Goal: Transaction & Acquisition: Purchase product/service

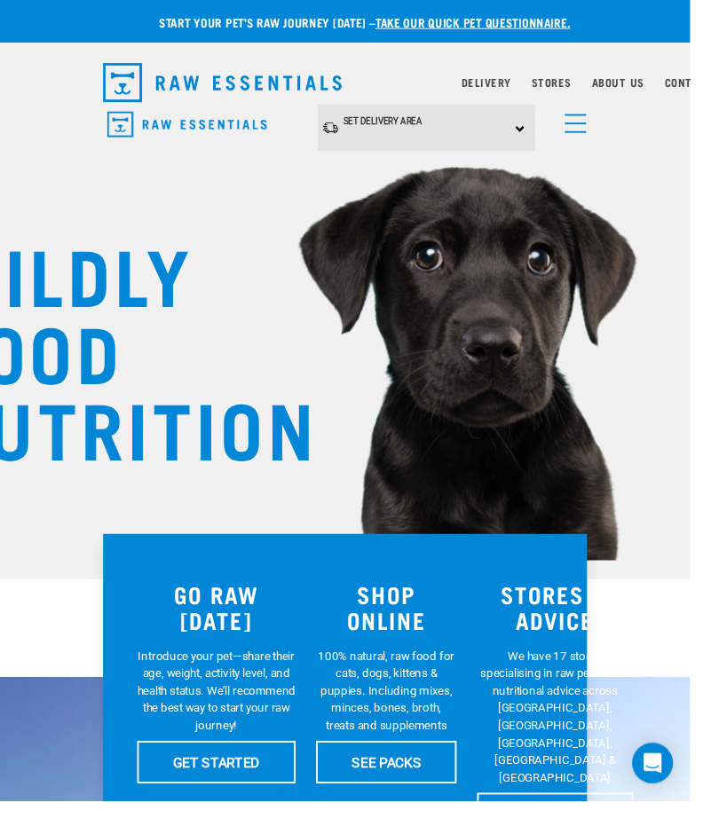
click at [605, 122] on link "menu" at bounding box center [595, 124] width 32 height 32
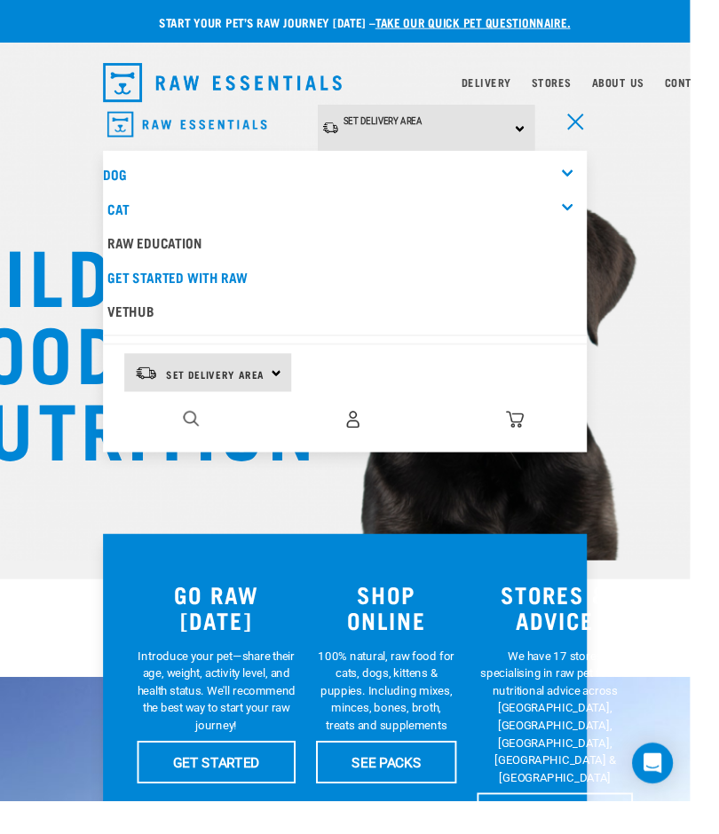
click at [250, 388] on span "Set Delivery Area" at bounding box center [224, 390] width 103 height 6
click at [228, 430] on link "[GEOGRAPHIC_DATA]" at bounding box center [215, 438] width 170 height 39
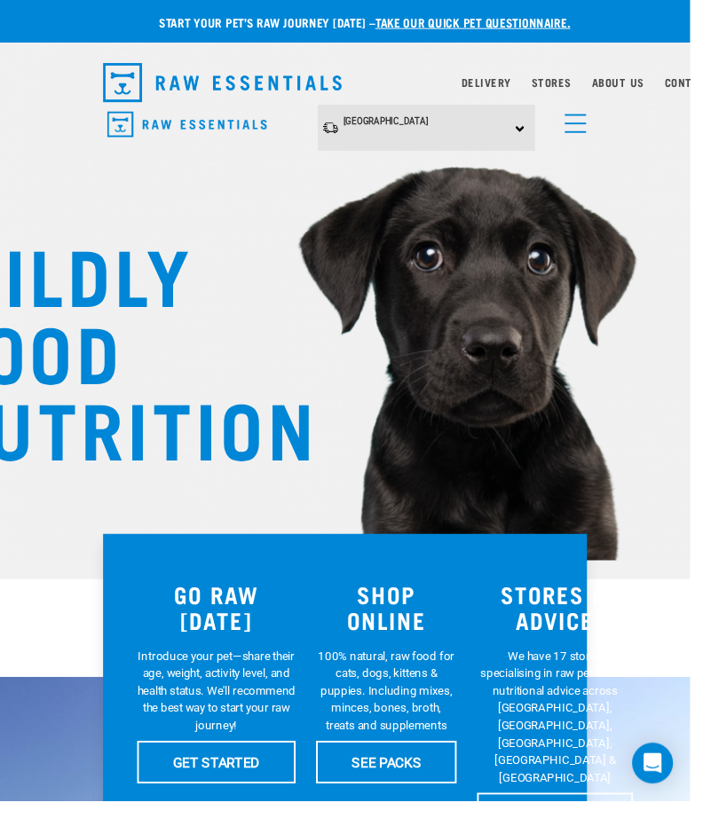
click at [502, 84] on link "Delivery" at bounding box center [505, 86] width 51 height 6
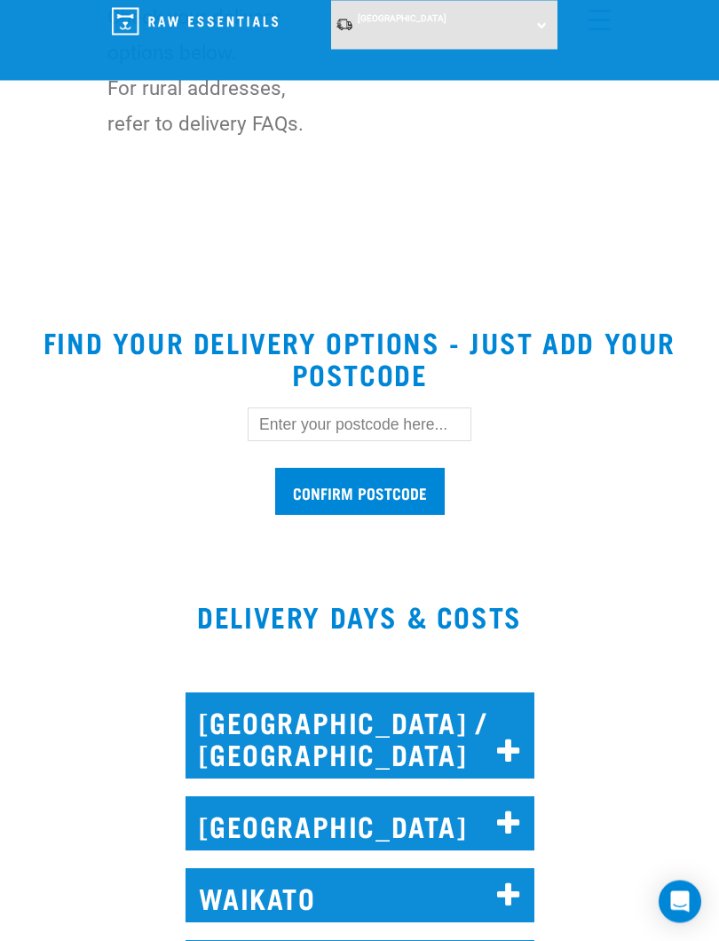
scroll to position [451, 0]
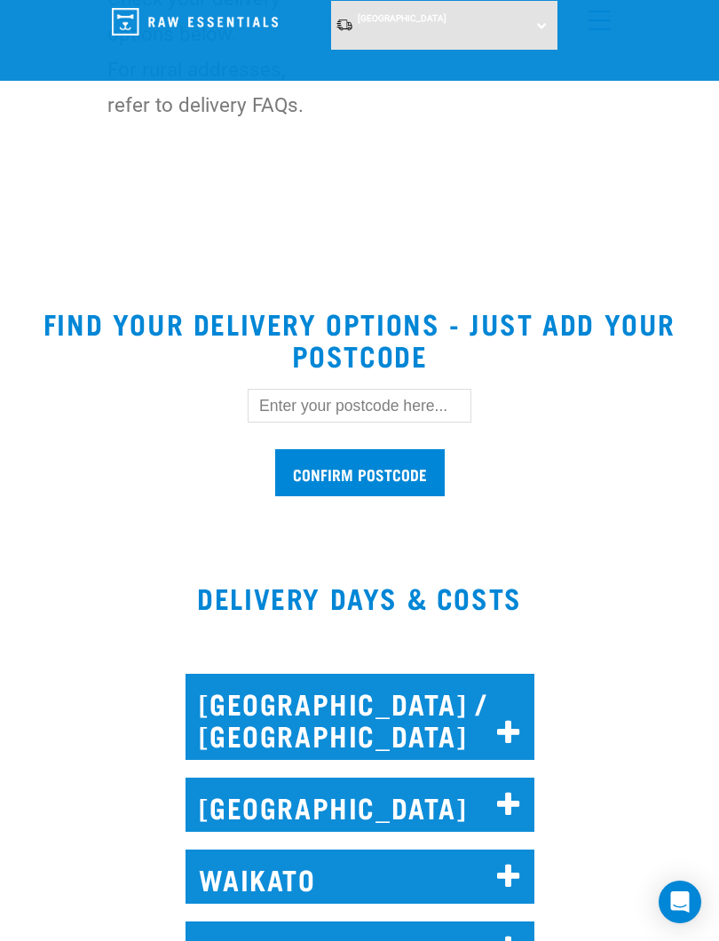
click at [311, 400] on input "text" at bounding box center [360, 406] width 224 height 34
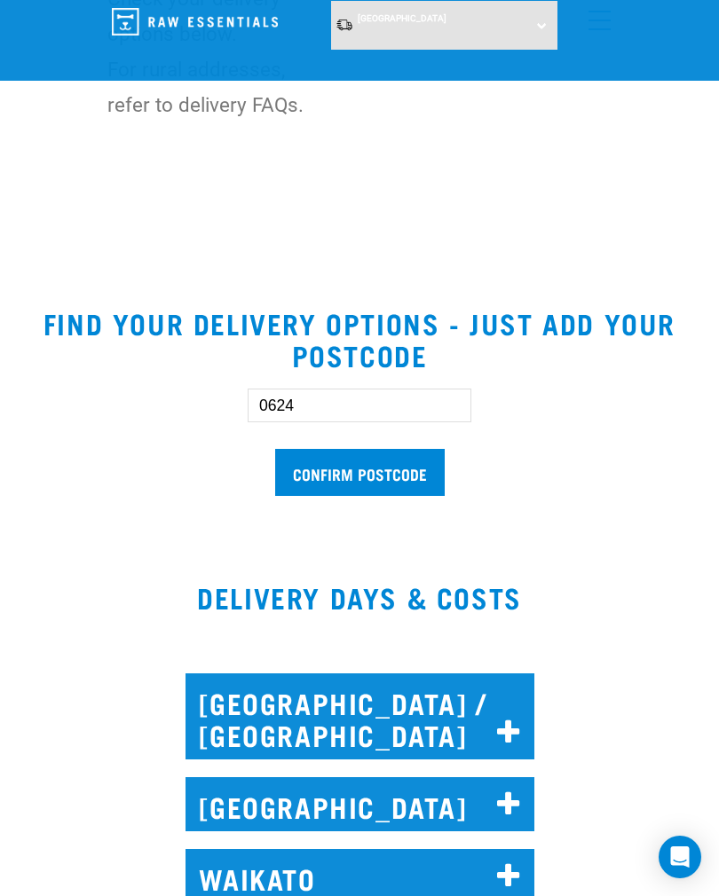
type input "0624"
click at [407, 468] on input "Confirm postcode" at bounding box center [359, 472] width 169 height 47
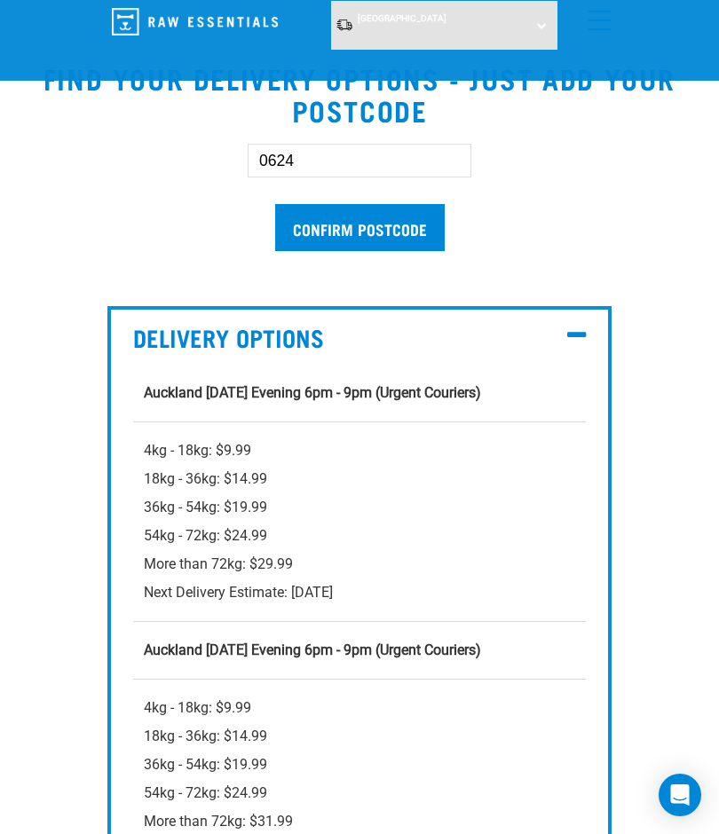
scroll to position [655, 0]
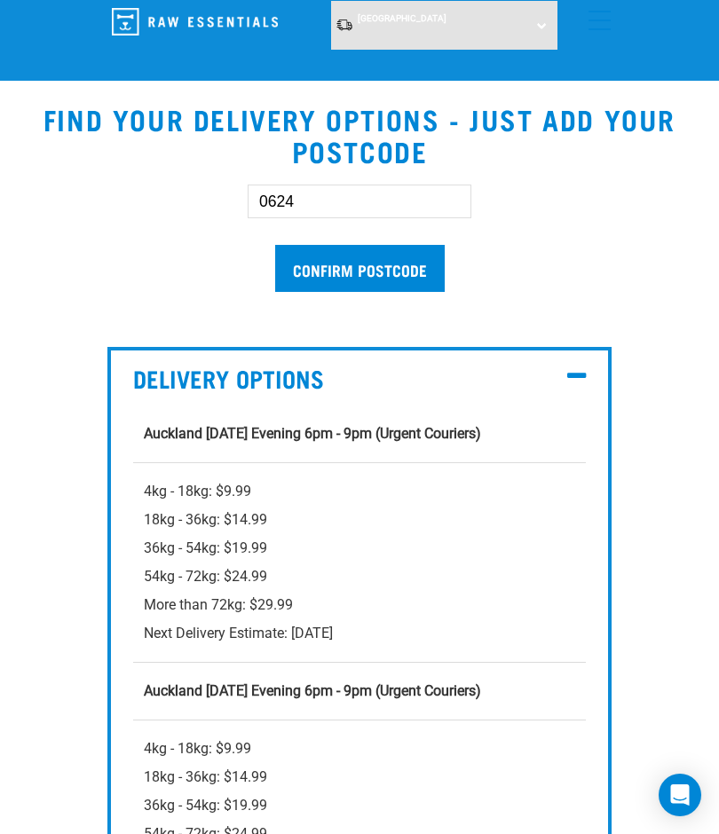
click at [336, 699] on strong "Auckland Tuesday Evening 6pm - 9pm (Urgent Couriers)" at bounding box center [312, 690] width 337 height 17
click at [430, 681] on td "Auckland Tuesday Evening 6pm - 9pm (Urgent Couriers)" at bounding box center [359, 692] width 453 height 58
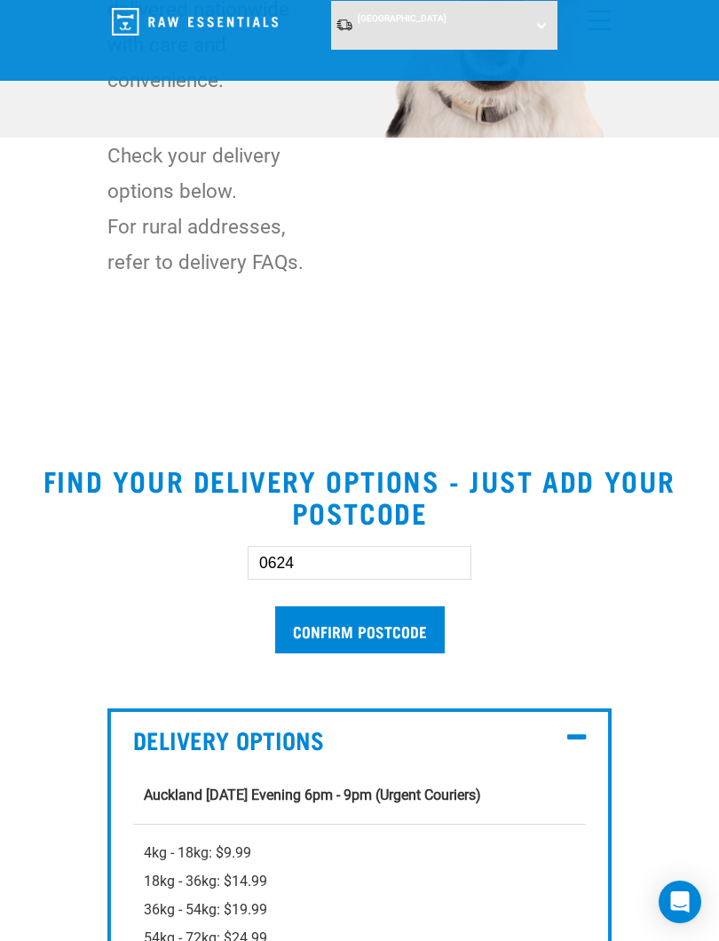
scroll to position [311, 0]
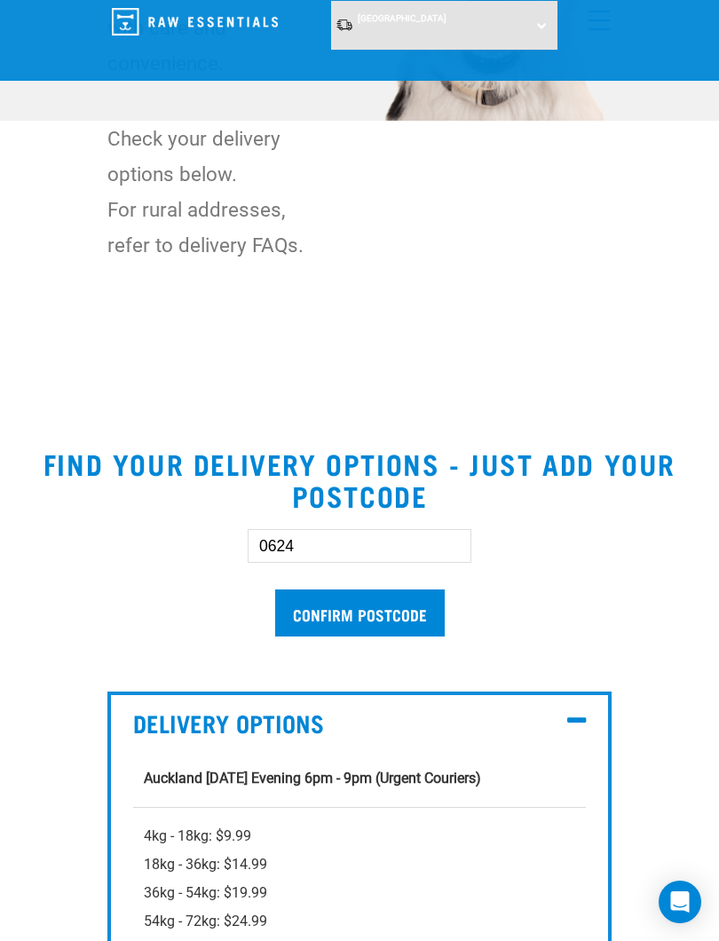
click at [394, 480] on h2 "Find your delivery options - just add your postcode" at bounding box center [359, 479] width 676 height 64
click at [419, 611] on input "Confirm postcode" at bounding box center [359, 612] width 169 height 47
click at [410, 612] on input "Confirm postcode" at bounding box center [359, 612] width 169 height 47
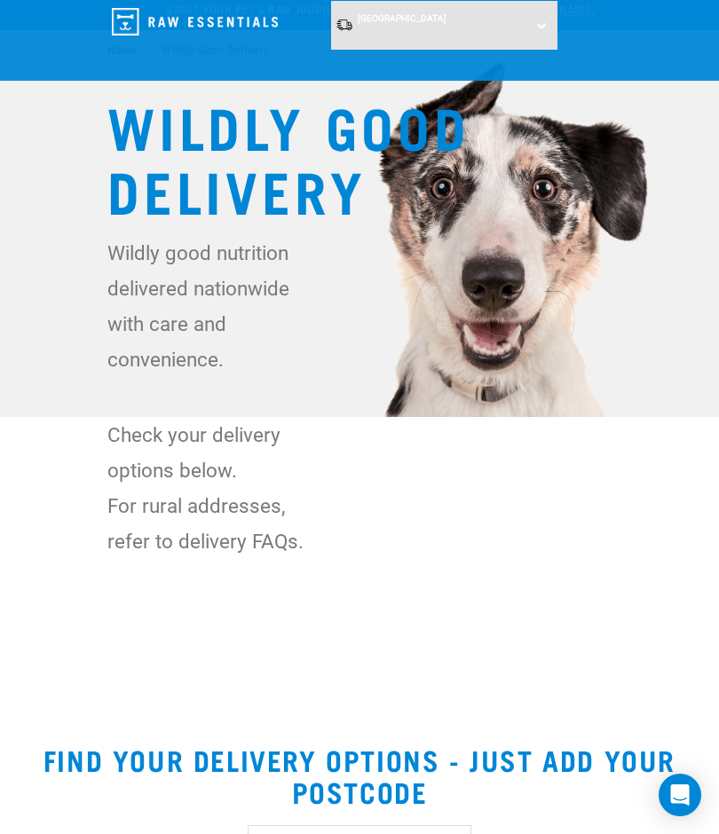
scroll to position [0, 0]
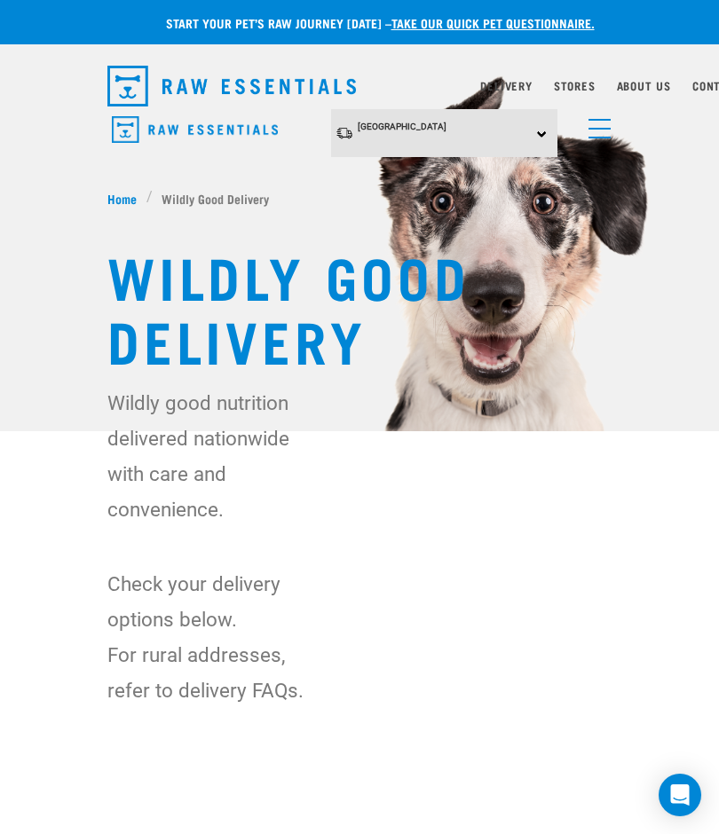
click at [507, 85] on link "Delivery" at bounding box center [505, 86] width 51 height 6
click at [655, 88] on link "About Us" at bounding box center [644, 86] width 54 height 6
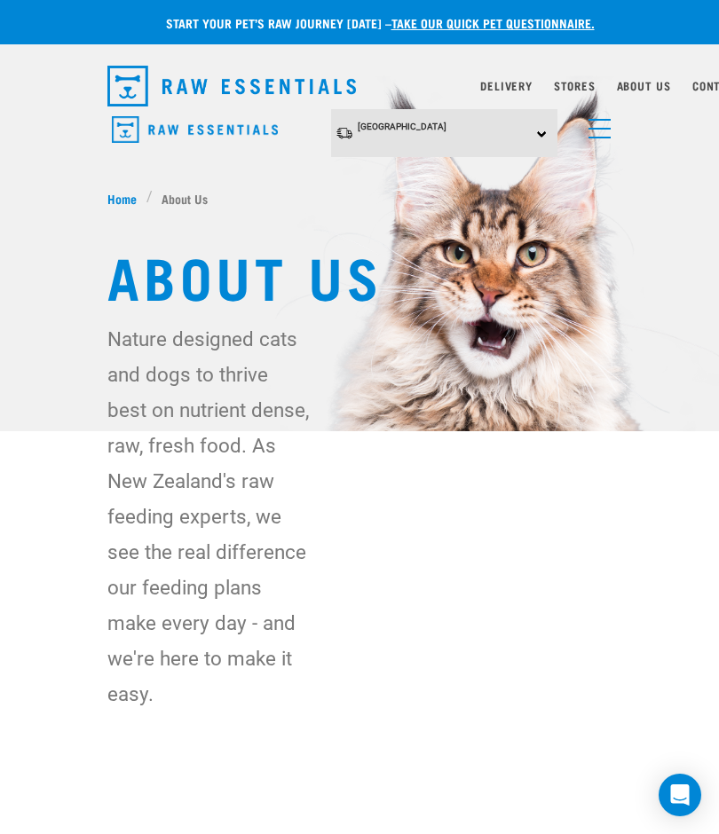
click at [503, 87] on link "Delivery" at bounding box center [505, 86] width 51 height 6
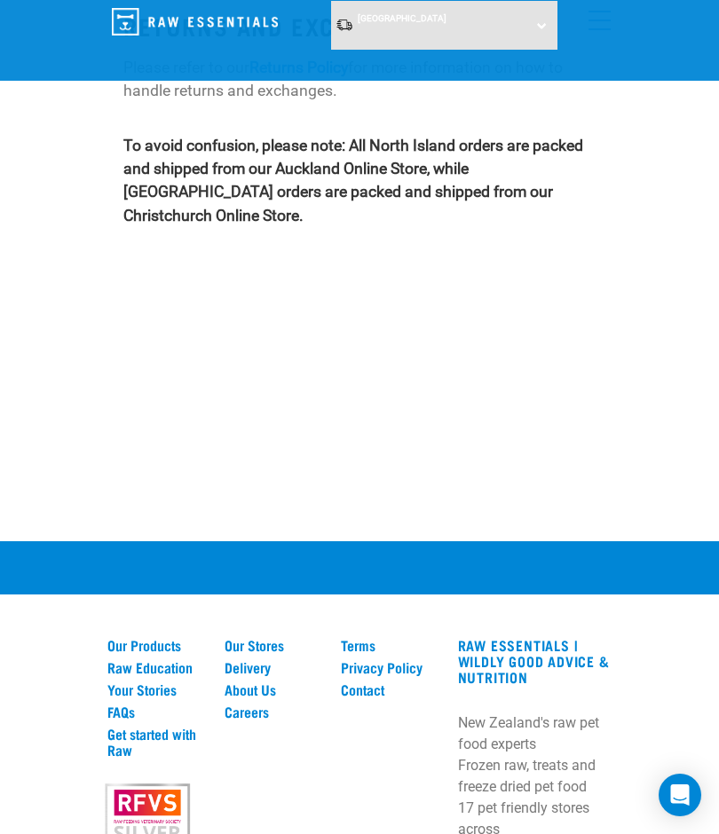
scroll to position [3380, 0]
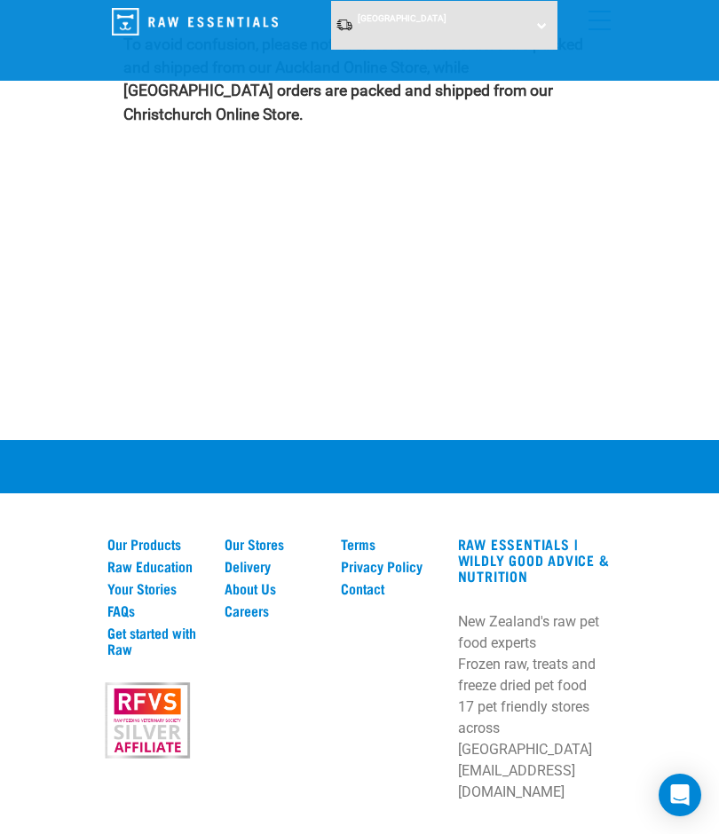
click at [264, 558] on link "Delivery" at bounding box center [272, 566] width 96 height 16
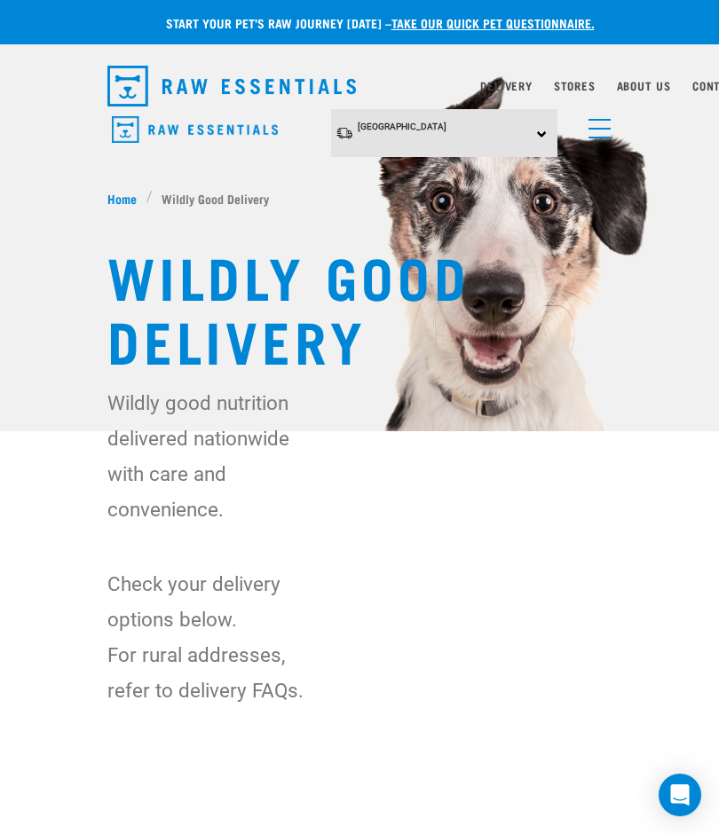
scroll to position [0, 30]
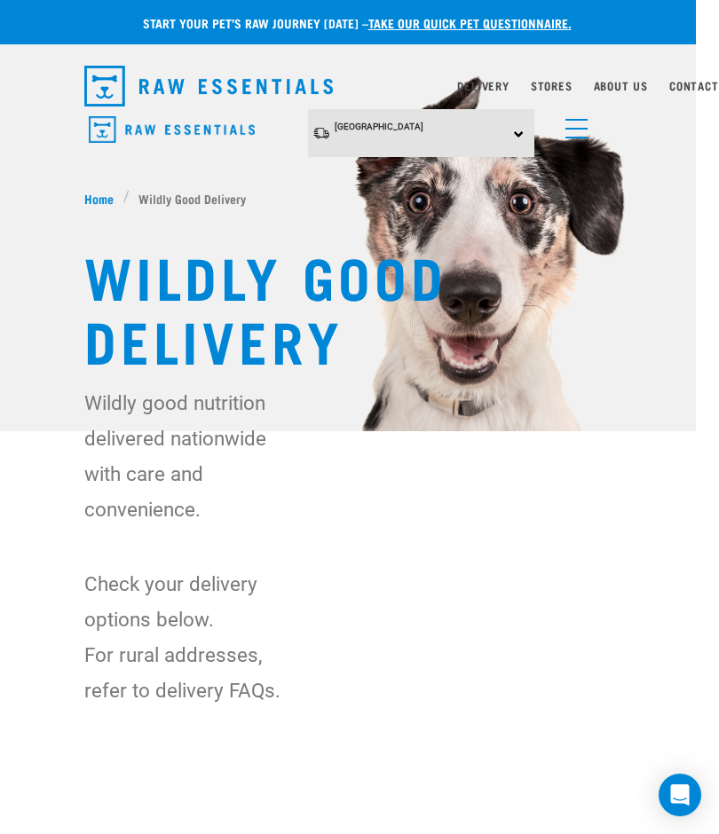
click at [158, 197] on li "Wildly Good Delivery" at bounding box center [189, 198] width 132 height 19
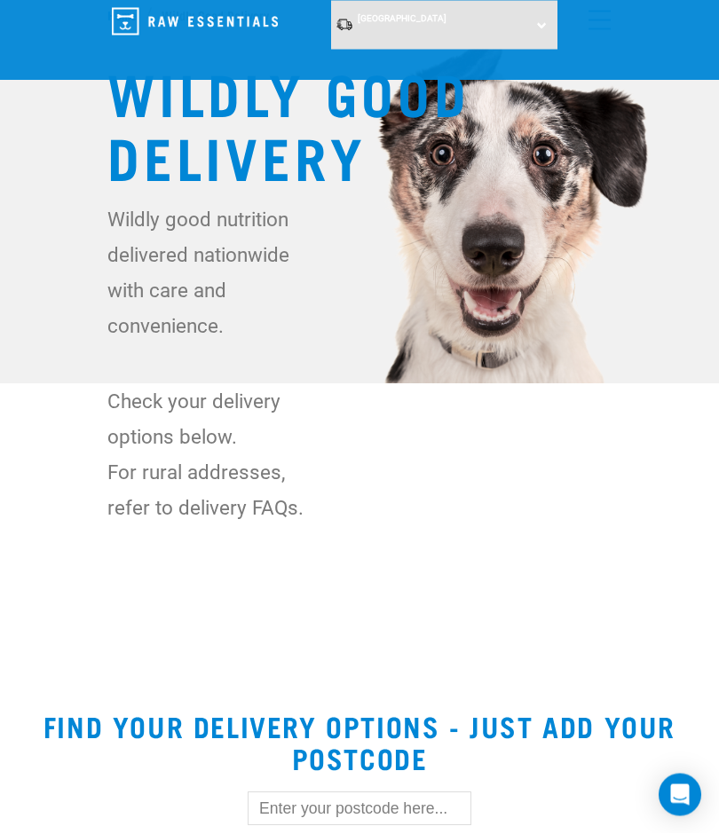
scroll to position [0, 0]
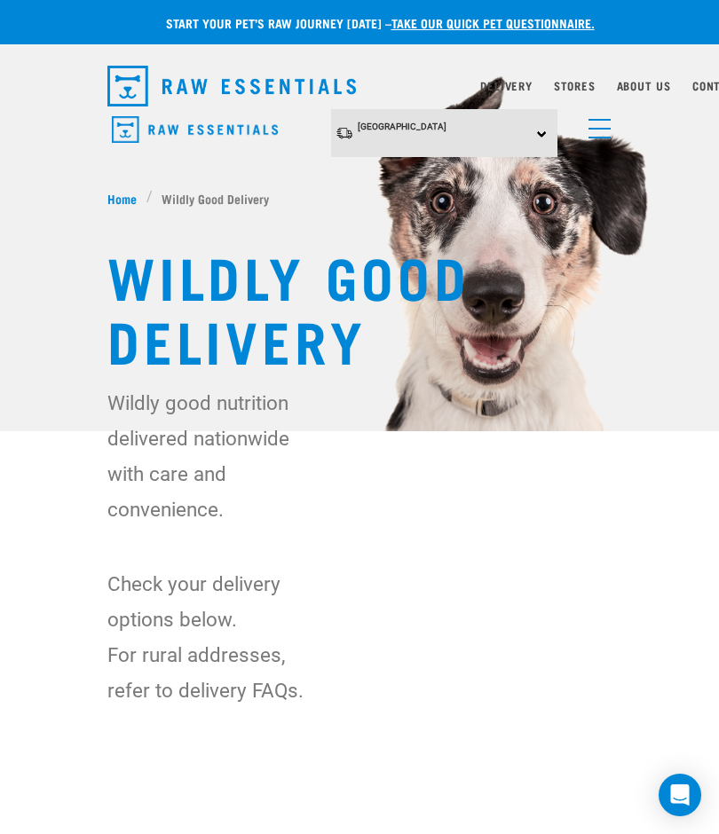
click at [141, 89] on img "dropdown navigation" at bounding box center [231, 86] width 248 height 41
click at [150, 91] on img "dropdown navigation" at bounding box center [231, 86] width 248 height 41
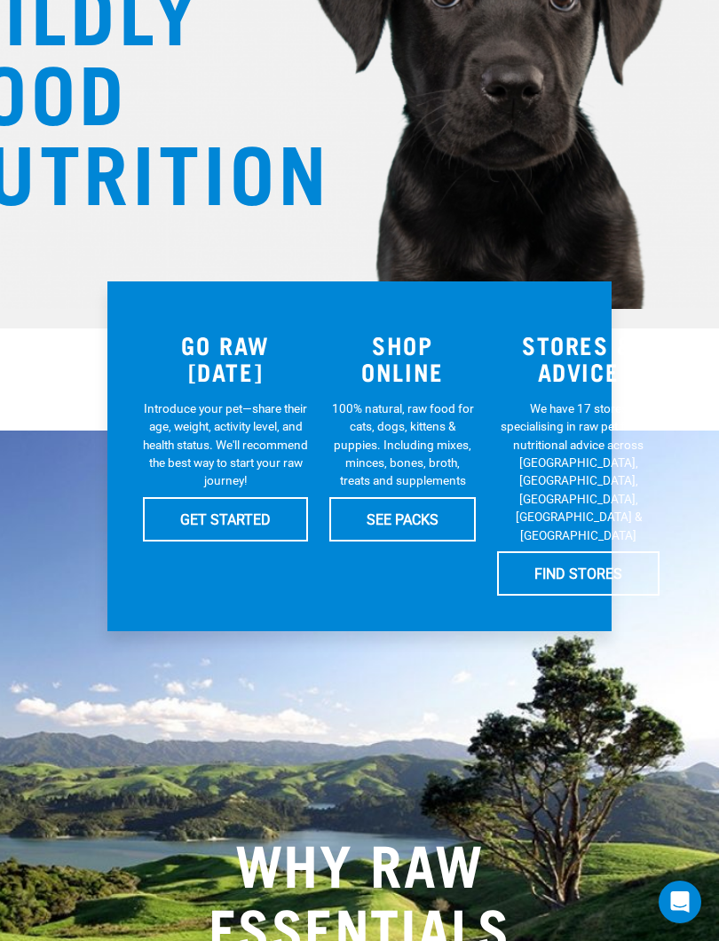
scroll to position [292, 0]
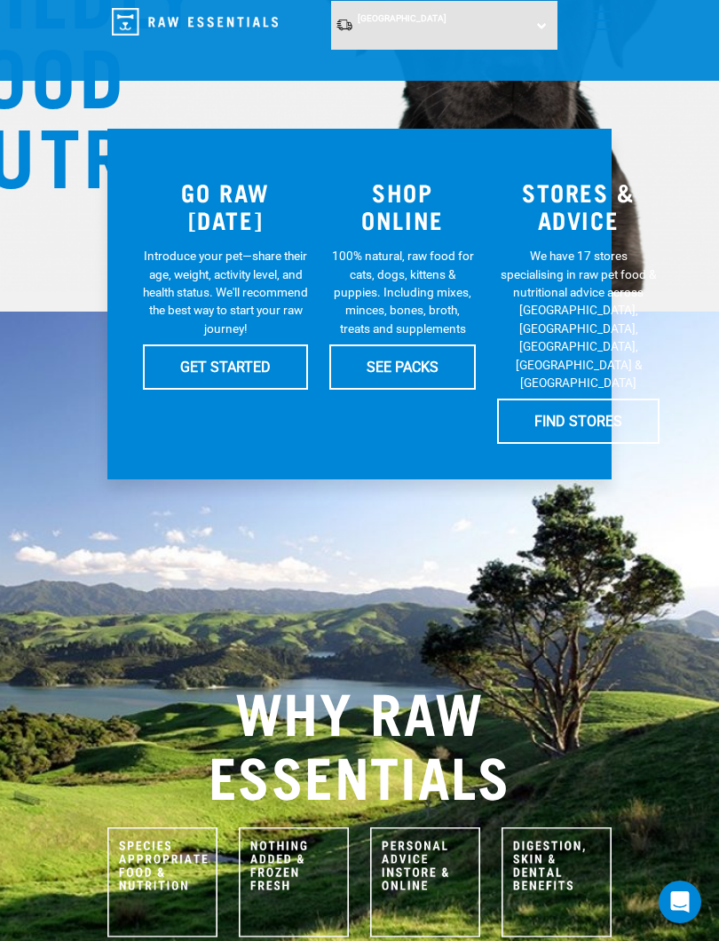
click at [414, 207] on h3 "SHOP ONLINE" at bounding box center [402, 205] width 146 height 54
click at [445, 358] on link "SEE PACKS" at bounding box center [402, 366] width 146 height 44
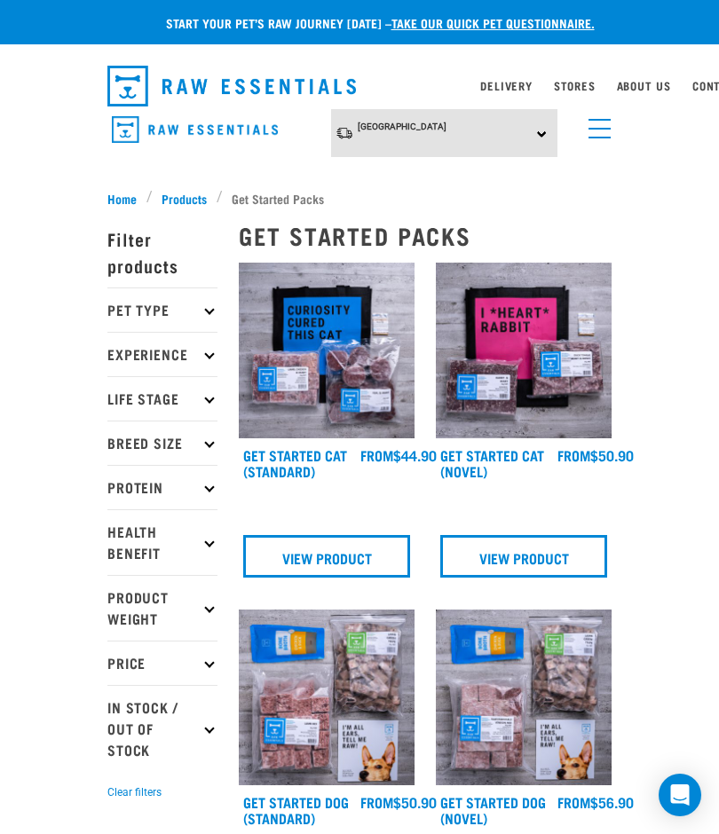
click at [602, 130] on link "menu" at bounding box center [595, 124] width 32 height 32
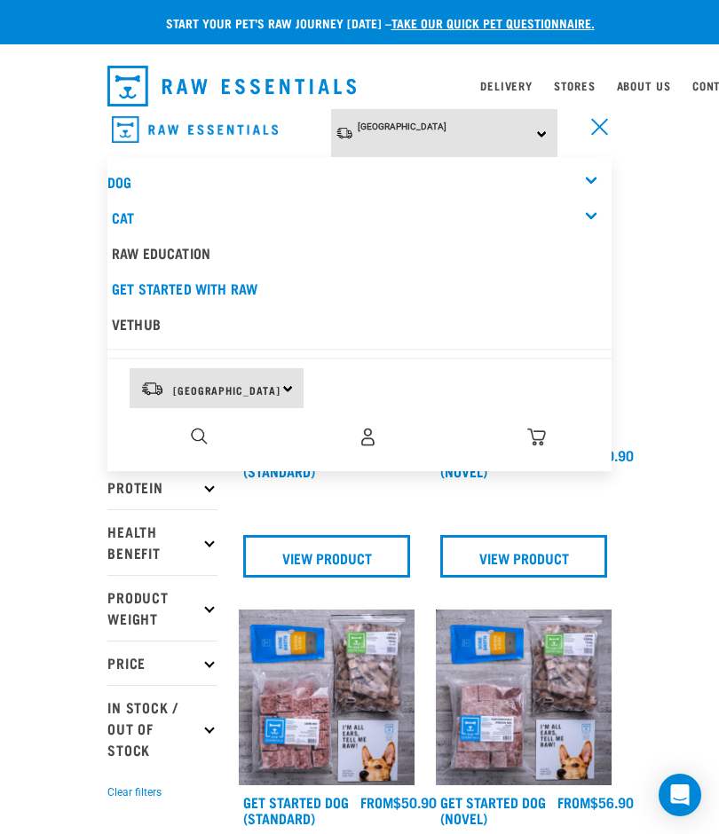
click at [131, 213] on link "Cat" at bounding box center [123, 217] width 22 height 8
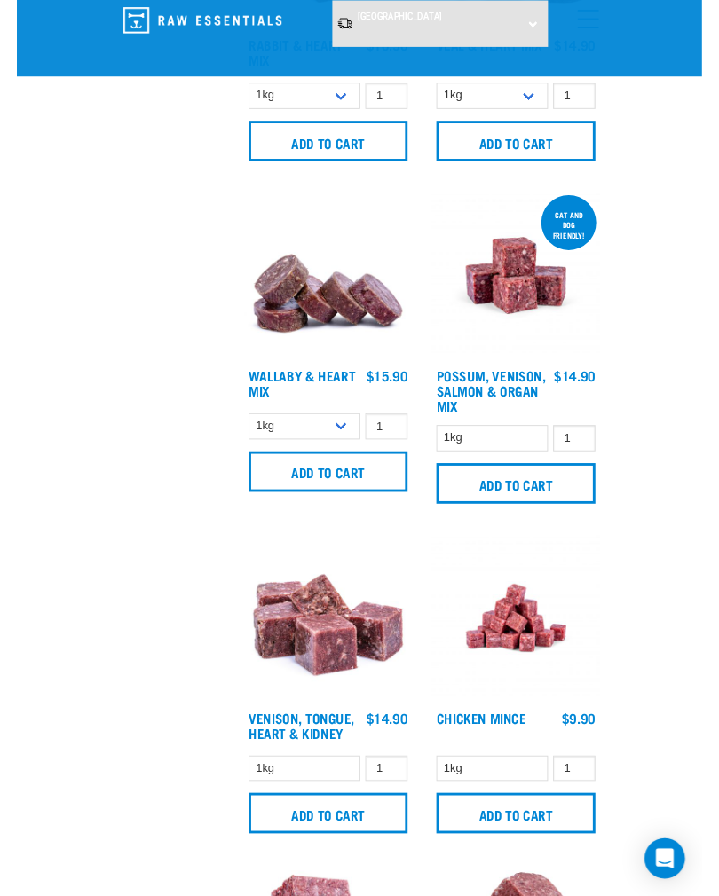
scroll to position [2354, 0]
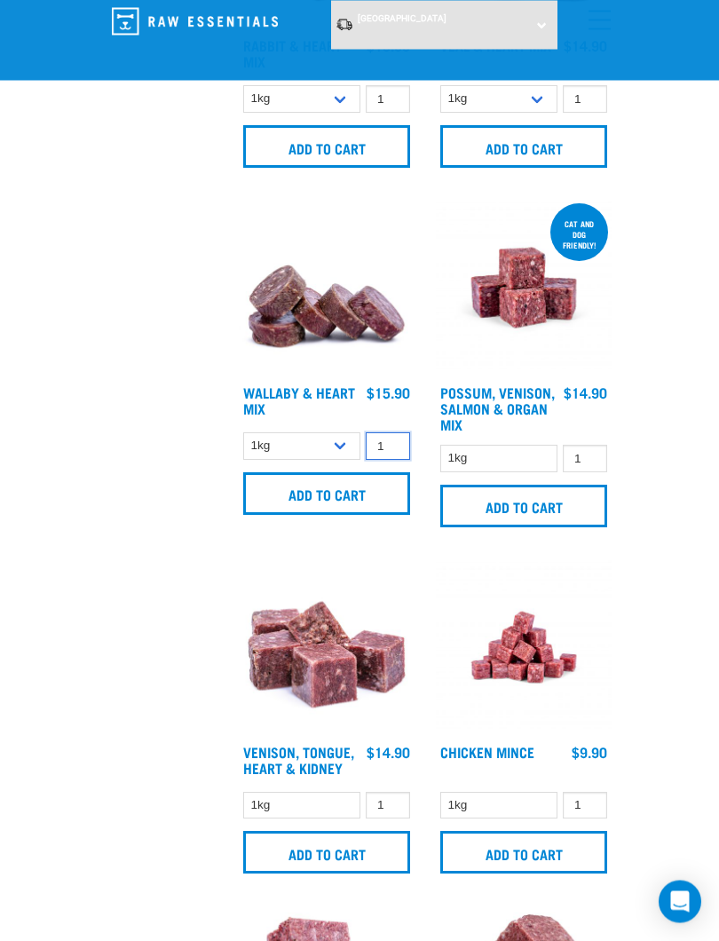
click at [389, 446] on input "1" at bounding box center [388, 447] width 44 height 28
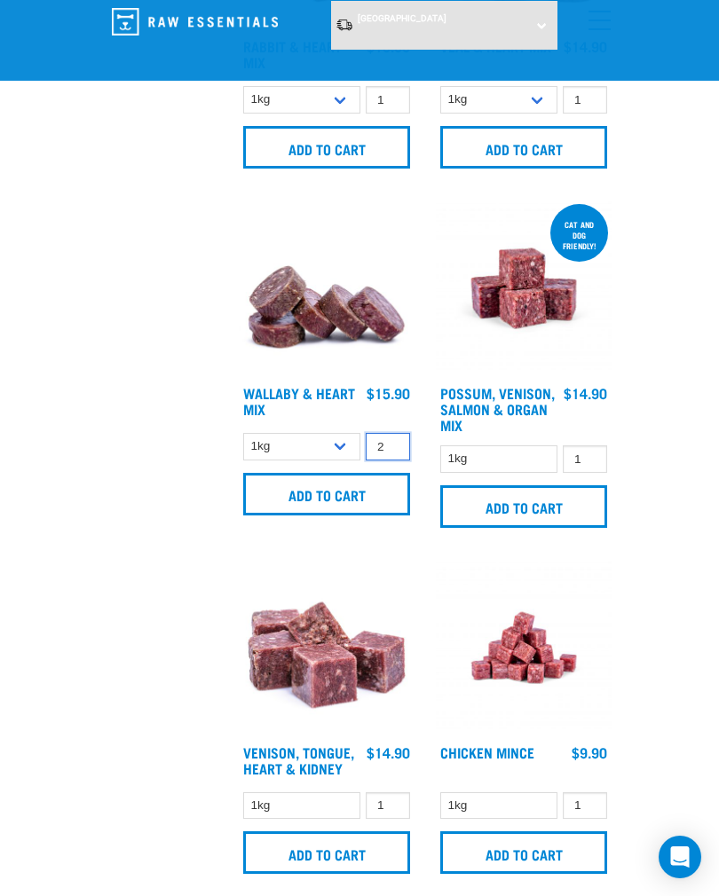
type input "2"
click at [364, 489] on input "Add to cart" at bounding box center [326, 494] width 167 height 43
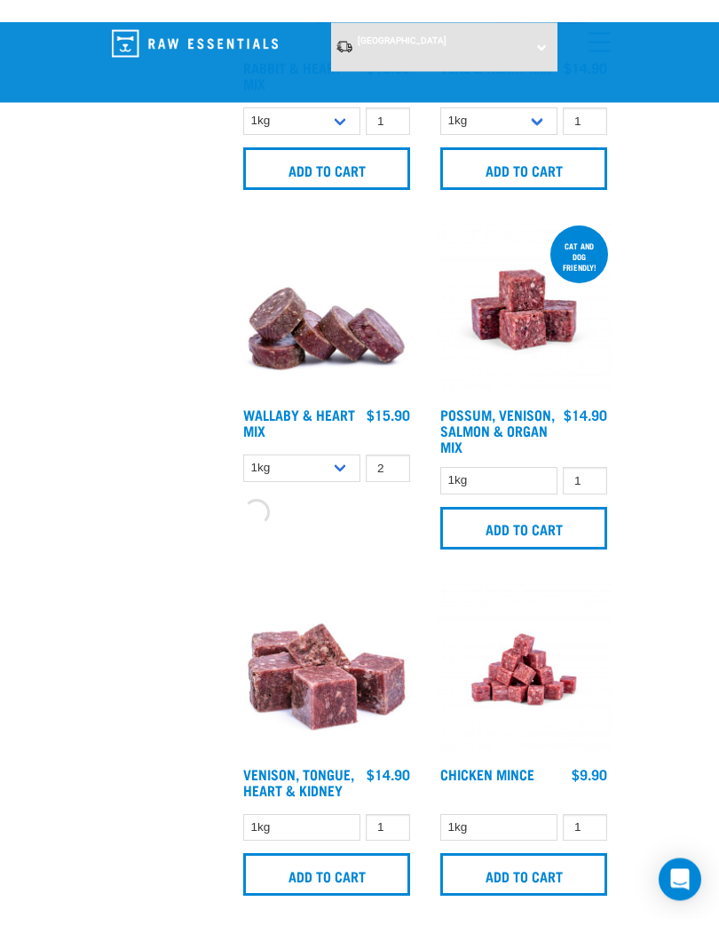
scroll to position [2355, 0]
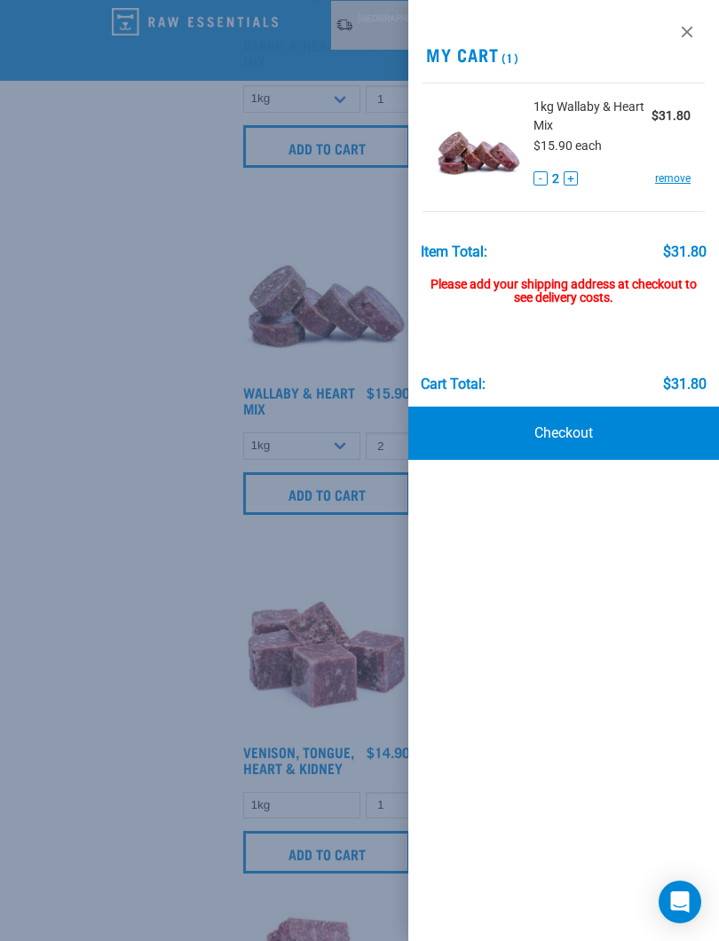
click at [75, 249] on div at bounding box center [359, 470] width 719 height 941
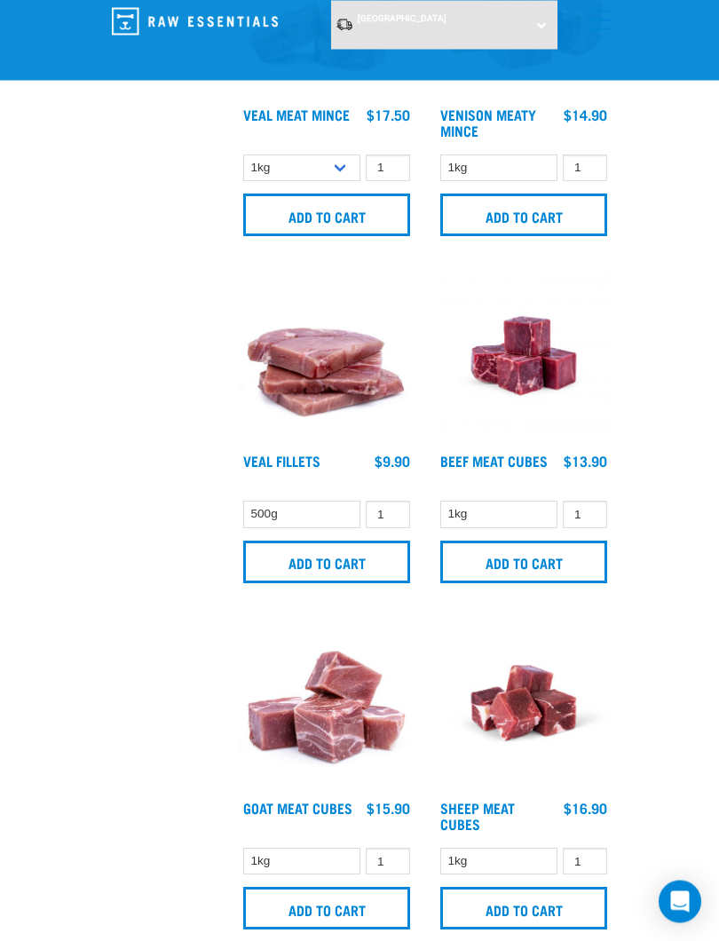
scroll to position [4725, 0]
click at [348, 567] on input "Add to cart" at bounding box center [326, 561] width 167 height 43
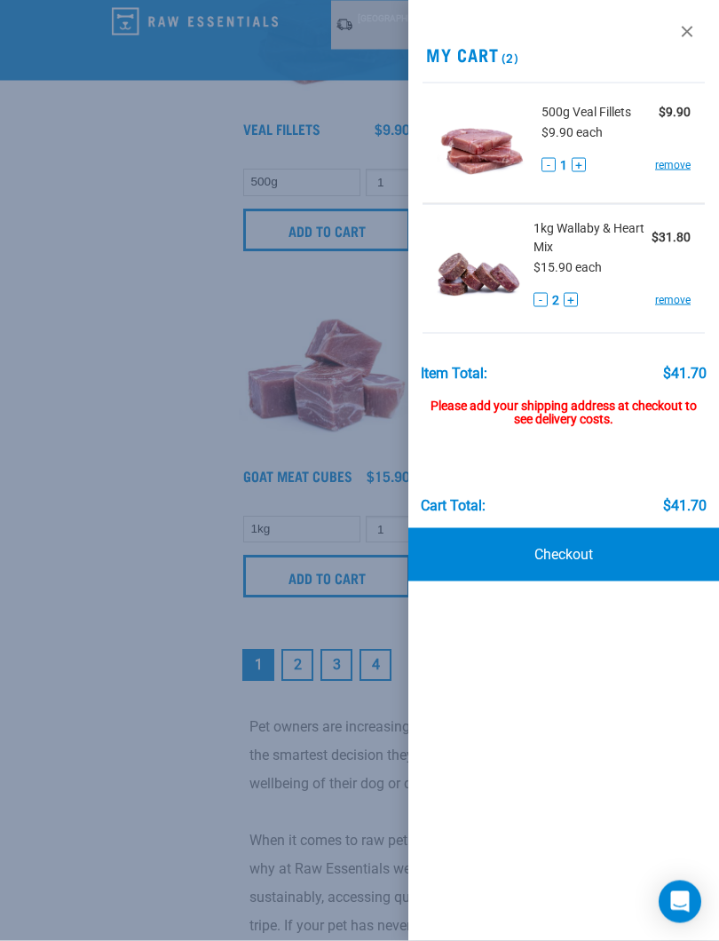
scroll to position [5057, 0]
click at [149, 316] on div at bounding box center [359, 470] width 719 height 941
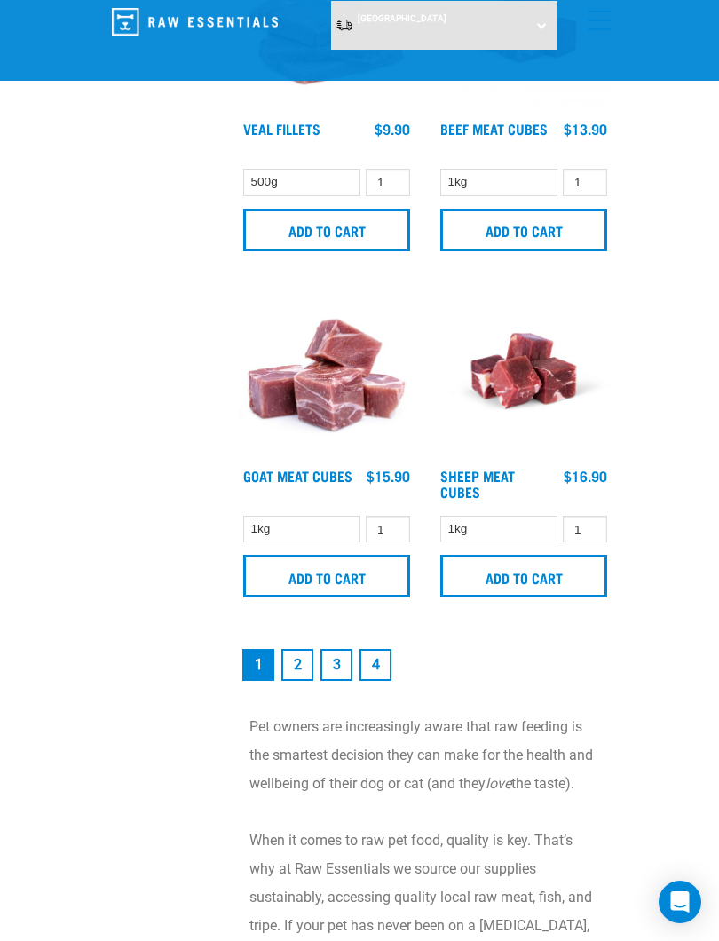
click at [311, 678] on link "2" at bounding box center [297, 665] width 32 height 32
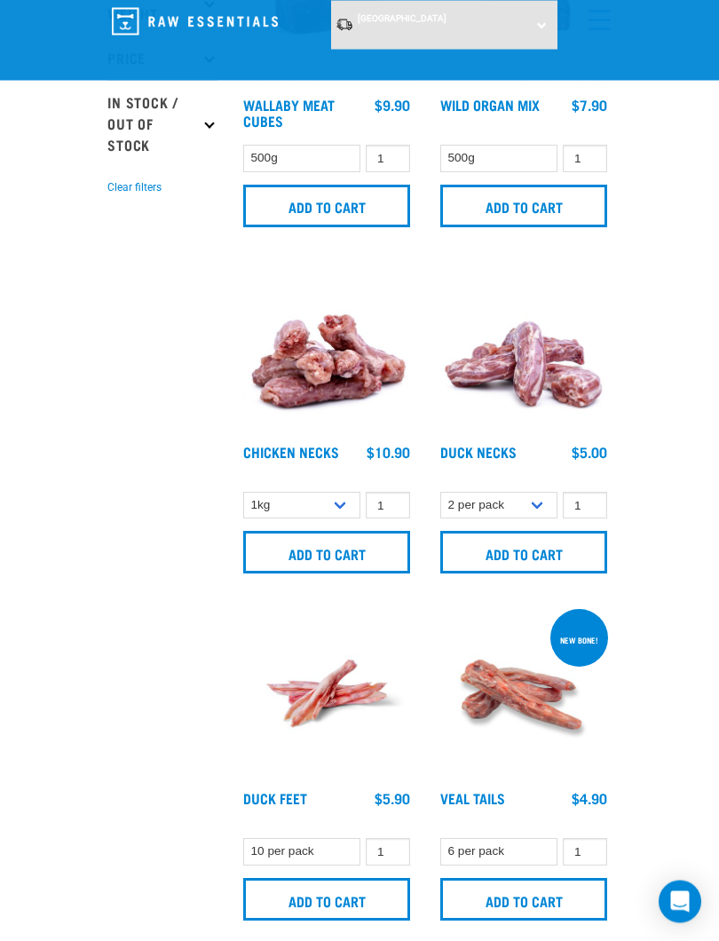
scroll to position [562, 0]
click at [342, 546] on input "Add to cart" at bounding box center [326, 552] width 167 height 43
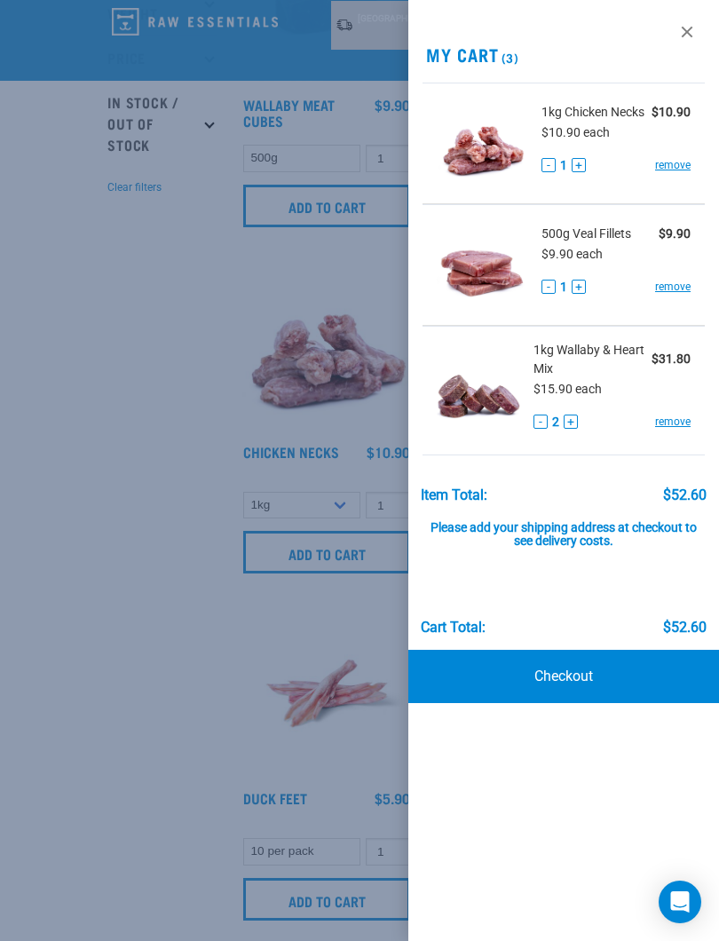
click at [600, 674] on link "Checkout" at bounding box center [563, 676] width 311 height 53
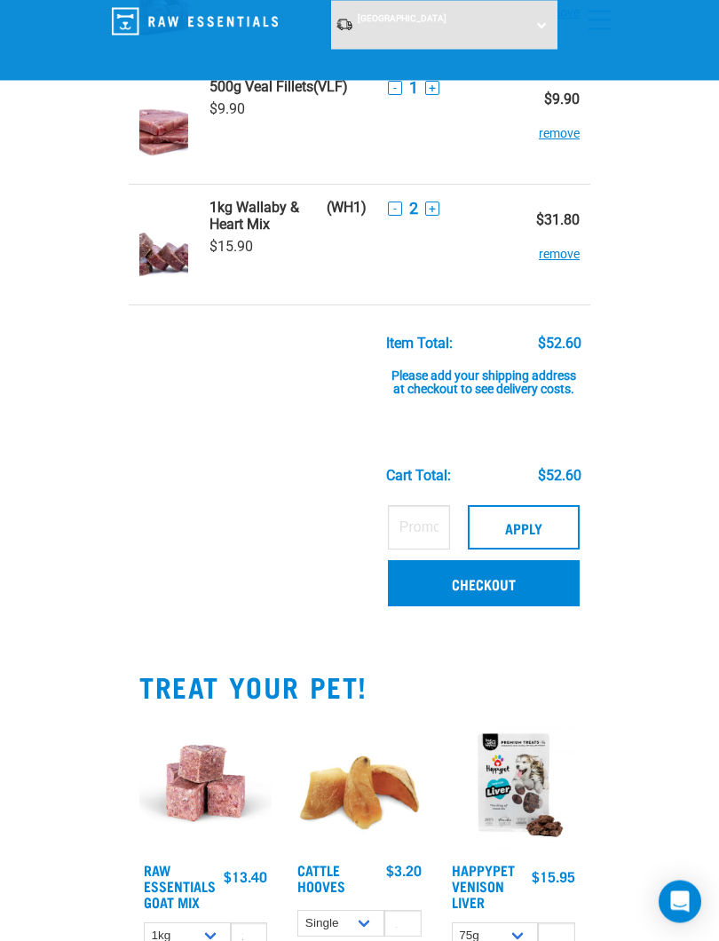
scroll to position [217, 0]
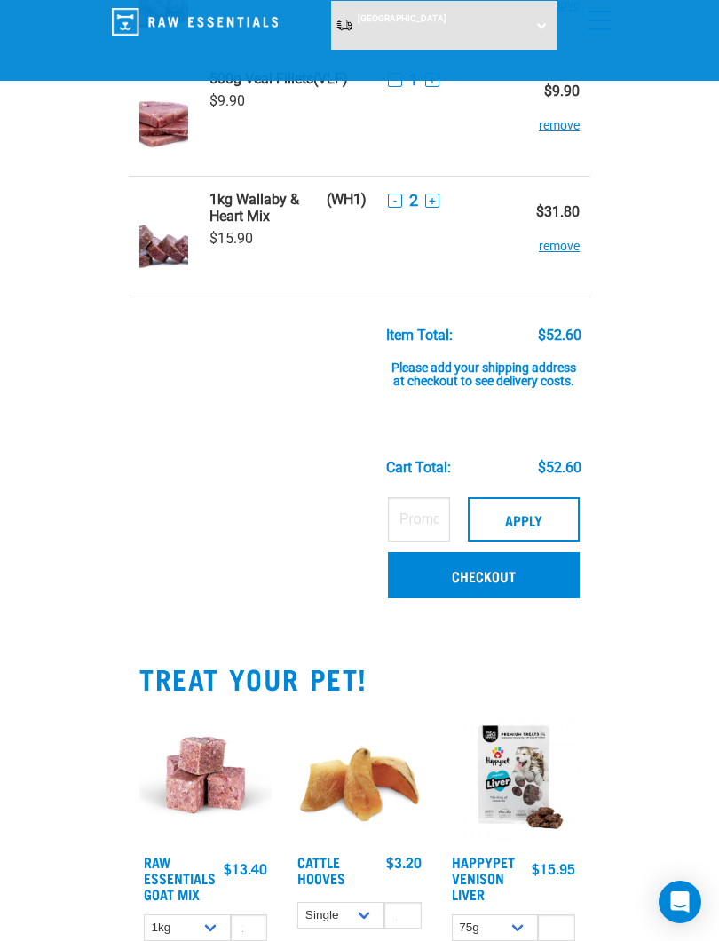
click at [524, 571] on link "Checkout" at bounding box center [484, 575] width 192 height 46
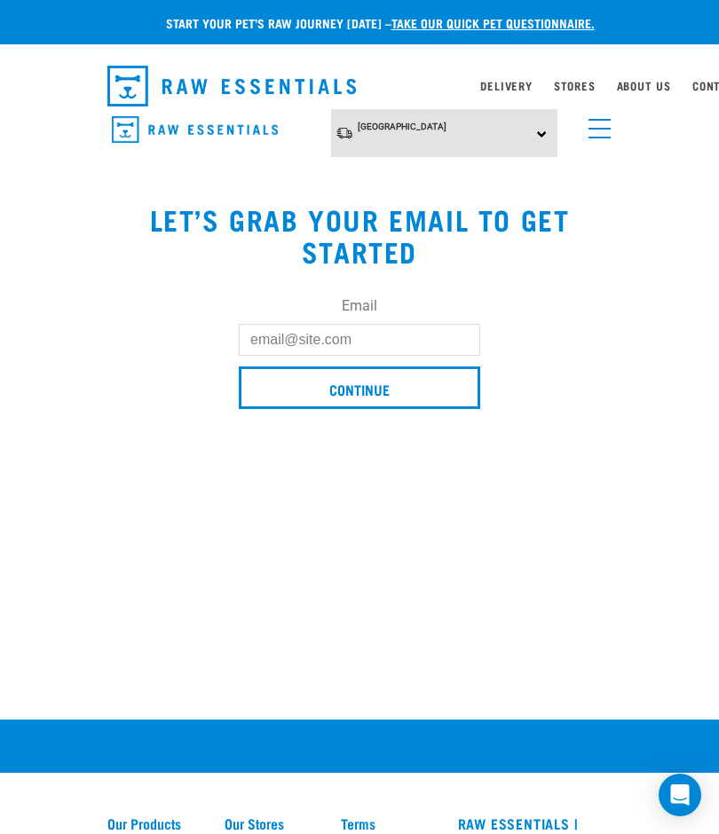
click at [279, 335] on input "Email" at bounding box center [359, 340] width 241 height 32
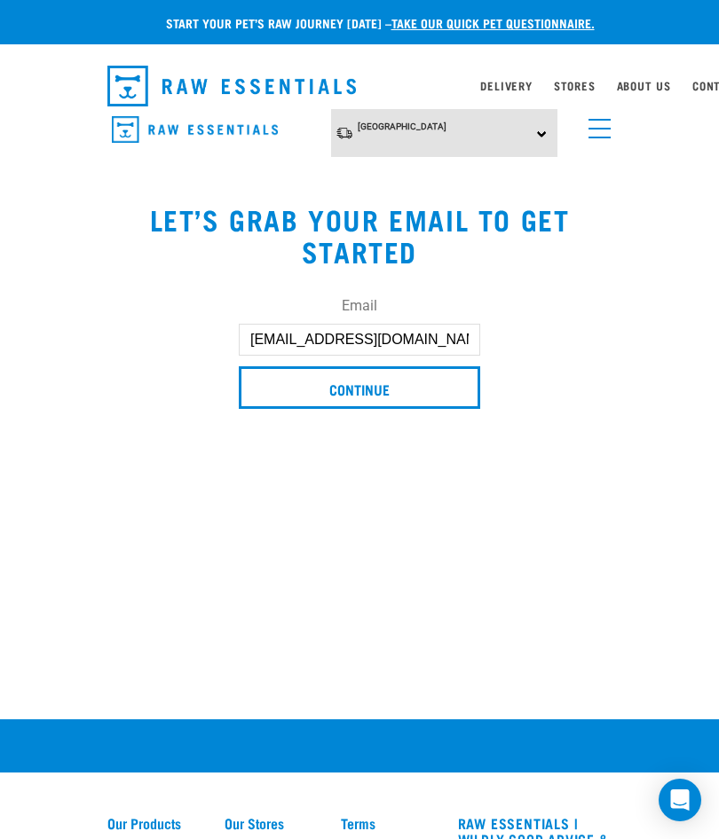
type input "[EMAIL_ADDRESS][DOMAIN_NAME]"
click at [427, 392] on input "Continue" at bounding box center [359, 387] width 241 height 43
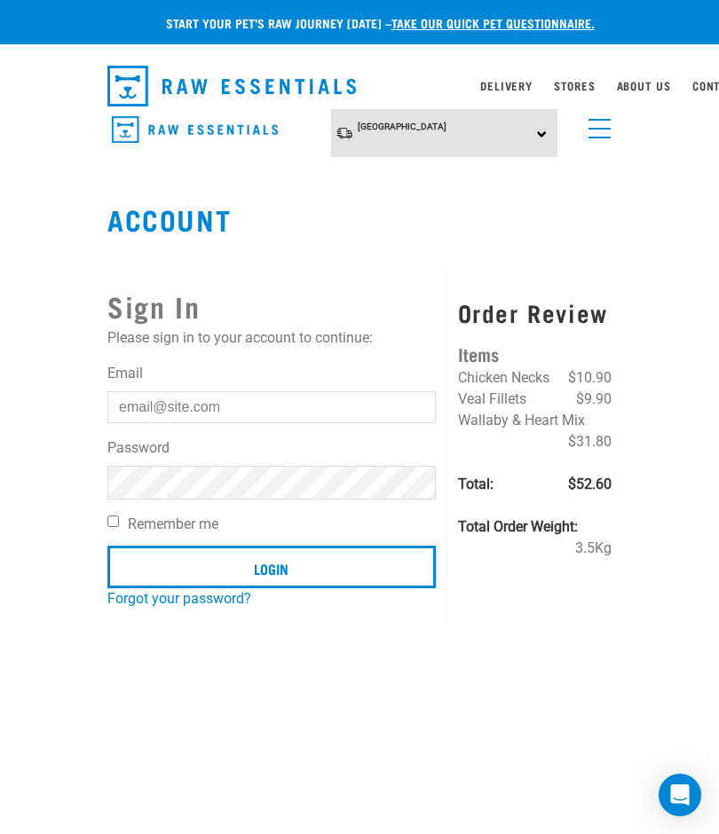
click at [128, 520] on label "Remember me" at bounding box center [271, 524] width 328 height 21
click at [119, 520] on input "Remember me" at bounding box center [113, 522] width 12 height 12
checkbox input "true"
click at [338, 569] on input "Login" at bounding box center [271, 567] width 328 height 43
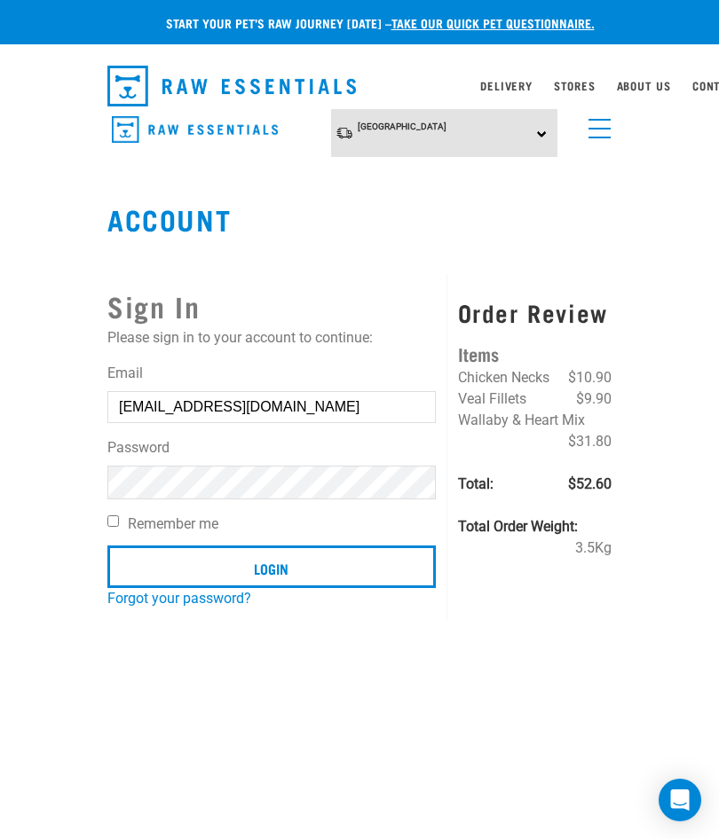
click at [675, 503] on div "Start your pet’s raw journey [DATE] – take our quick pet questionnaire. Deliver…" at bounding box center [359, 305] width 719 height 610
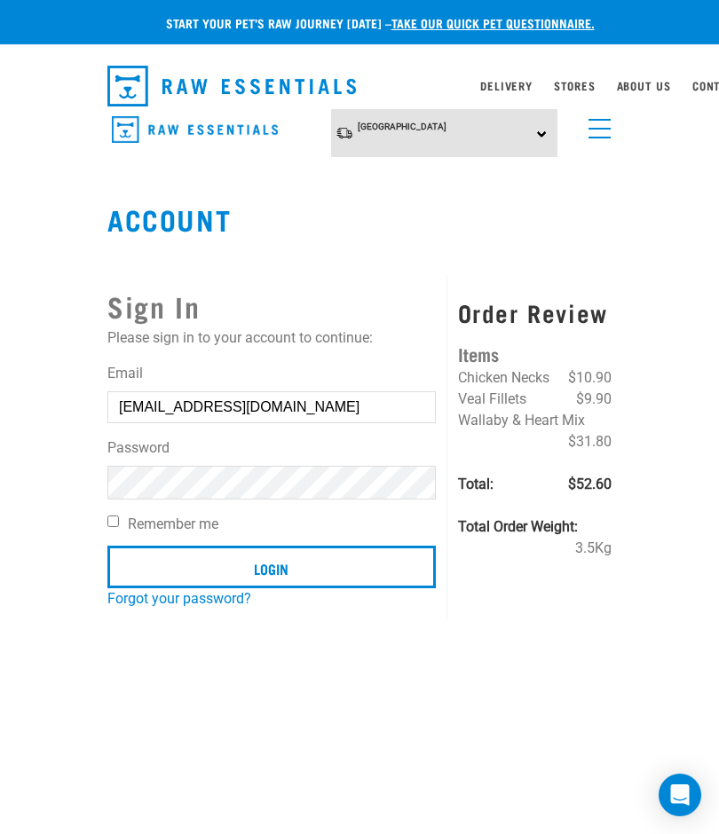
click at [114, 524] on input "Remember me" at bounding box center [113, 522] width 12 height 12
checkbox input "true"
click at [311, 565] on input "Login" at bounding box center [271, 567] width 328 height 43
click at [0, 479] on article "Invalid username or password." at bounding box center [0, 417] width 0 height 834
click at [645, 301] on div "Start your pet’s raw journey today – take our quick pet questionnaire. Delivery…" at bounding box center [359, 305] width 719 height 610
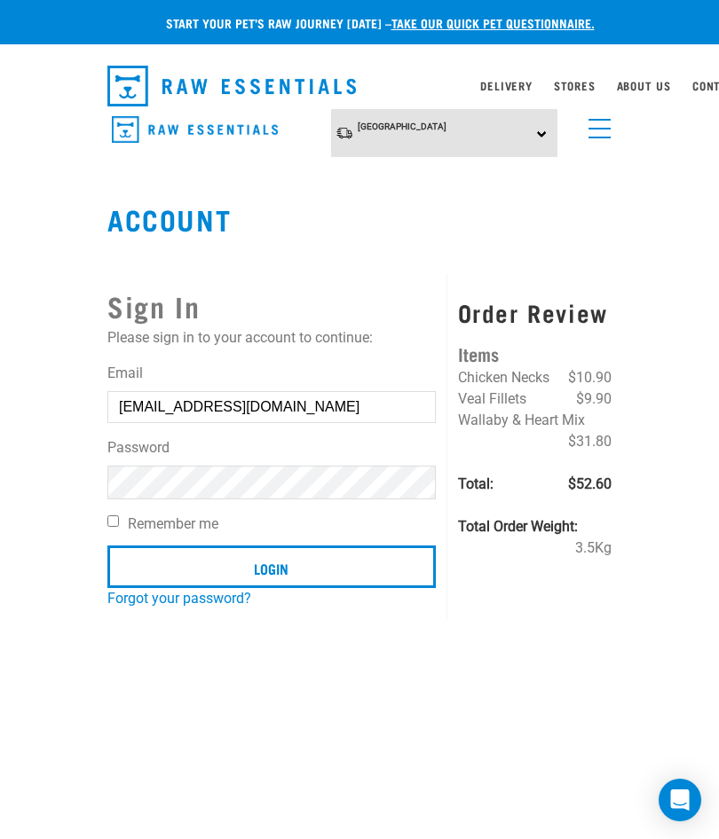
click at [669, 500] on div "Start your pet’s raw journey today – take our quick pet questionnaire. Delivery…" at bounding box center [359, 305] width 719 height 610
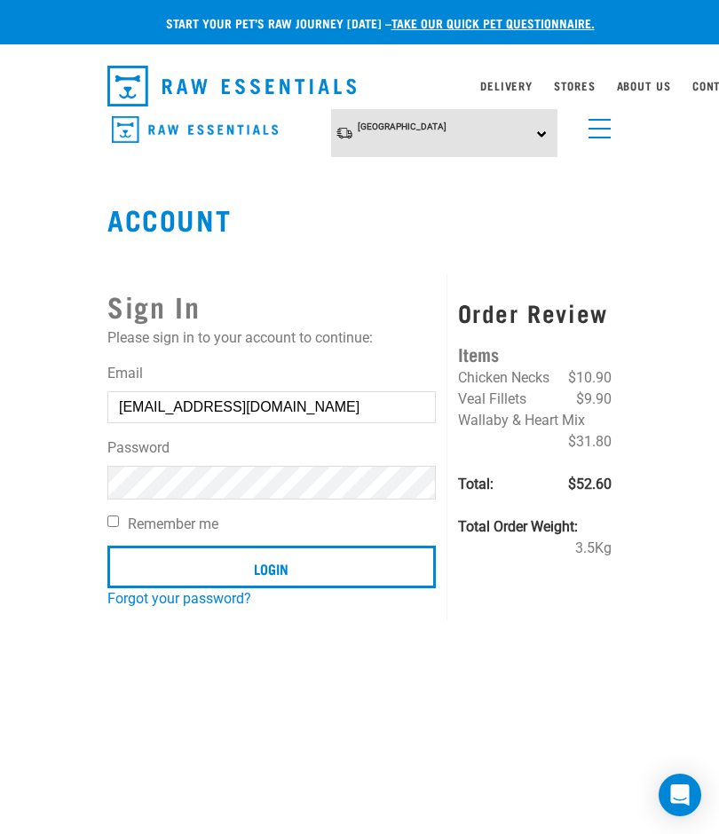
click at [377, 568] on input "Login" at bounding box center [271, 567] width 328 height 43
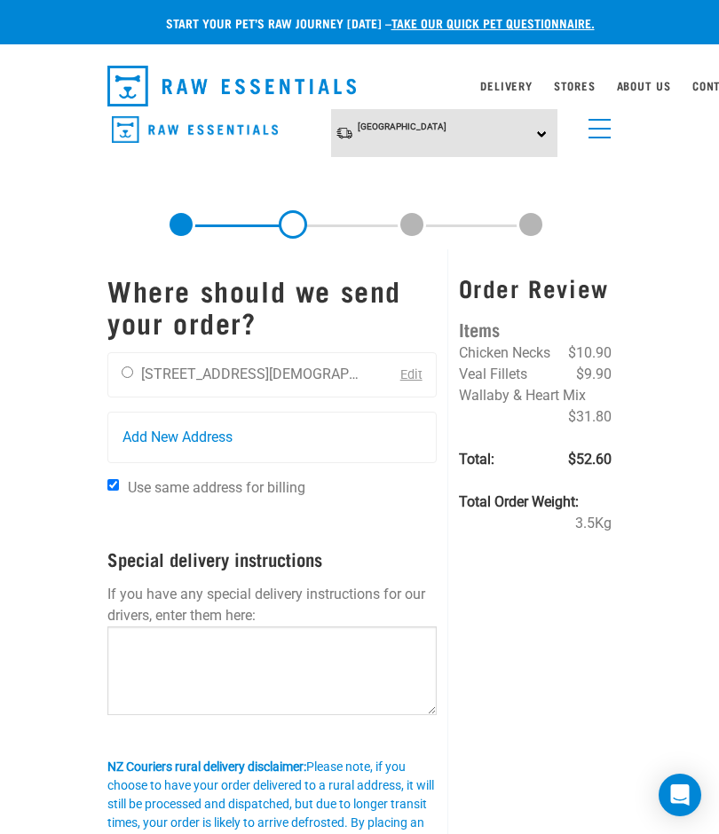
click at [123, 372] on input "radio" at bounding box center [128, 372] width 12 height 12
radio input "true"
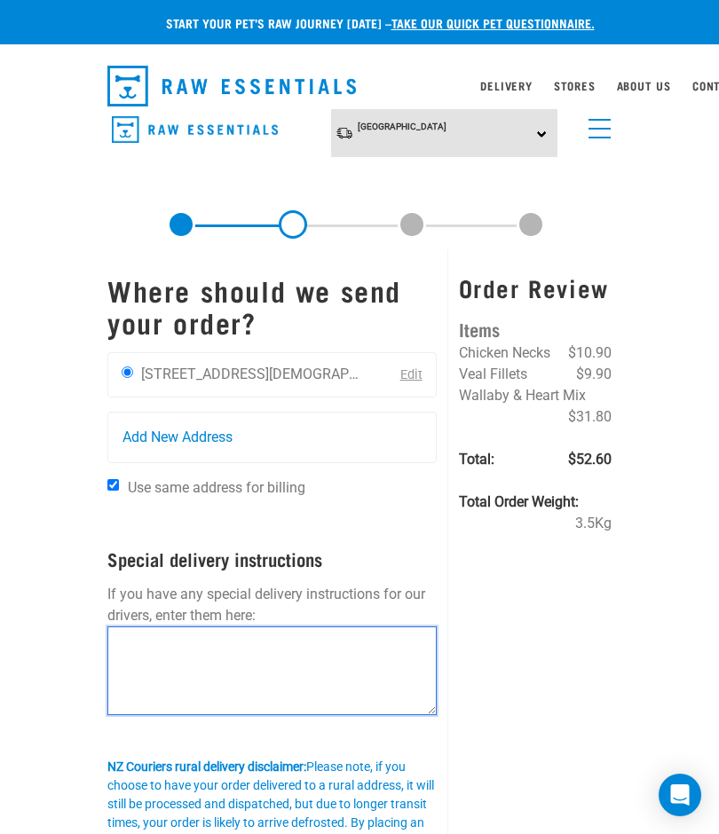
click at [164, 658] on textarea at bounding box center [271, 670] width 329 height 89
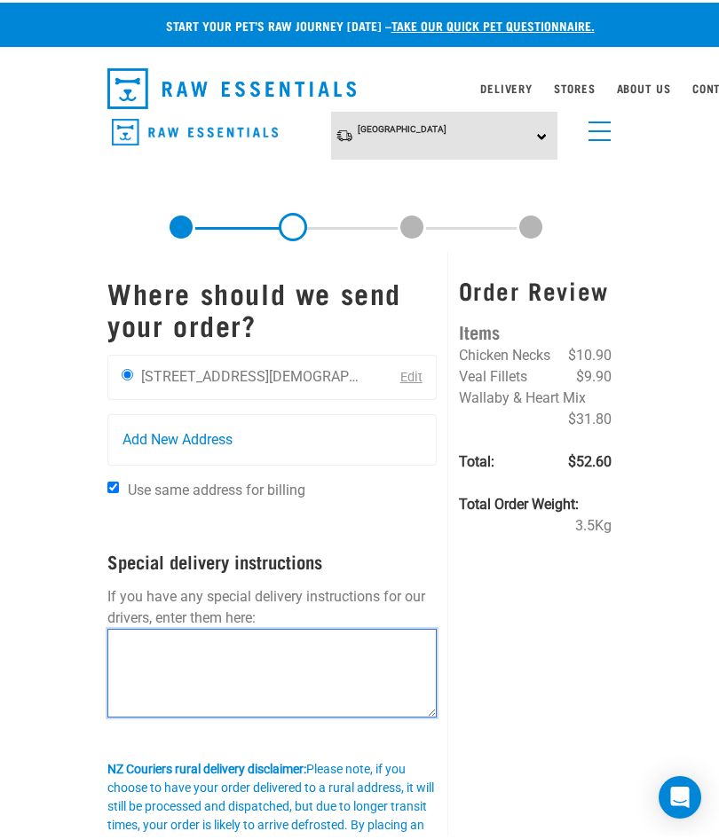
scroll to position [130, 0]
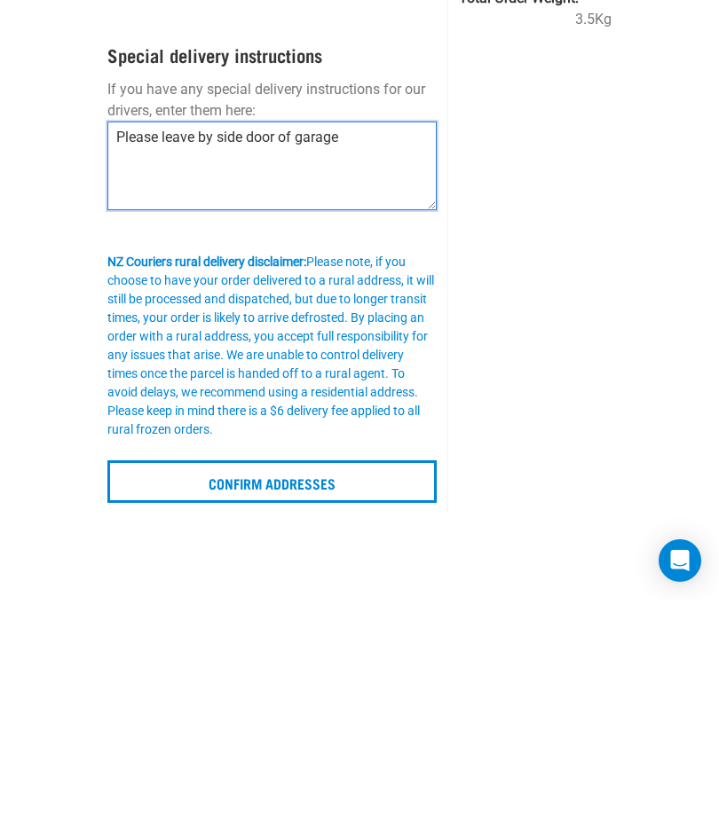
type textarea "Please leave by side door of garage"
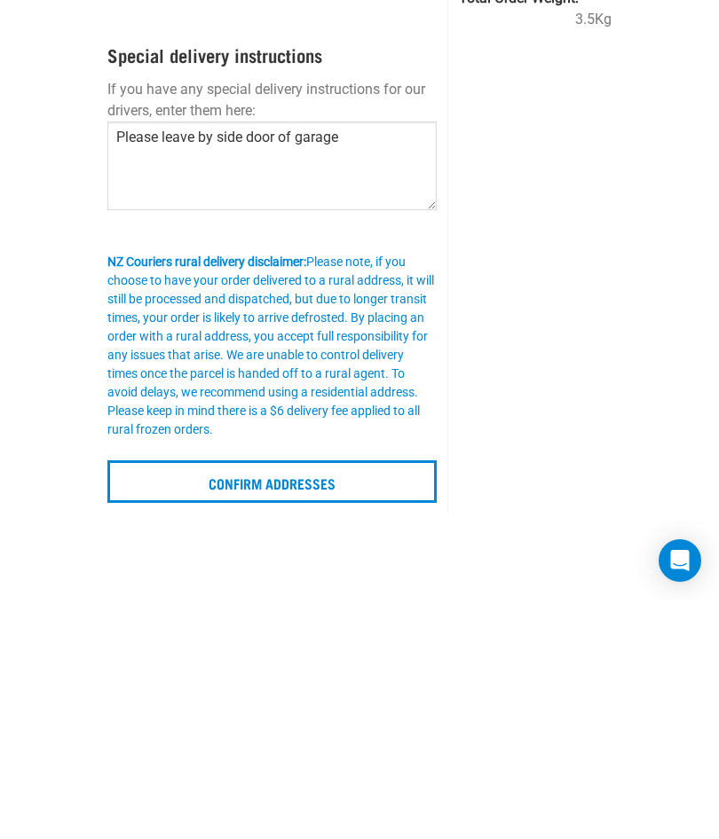
click at [393, 700] on input "Confirm addresses" at bounding box center [271, 721] width 329 height 43
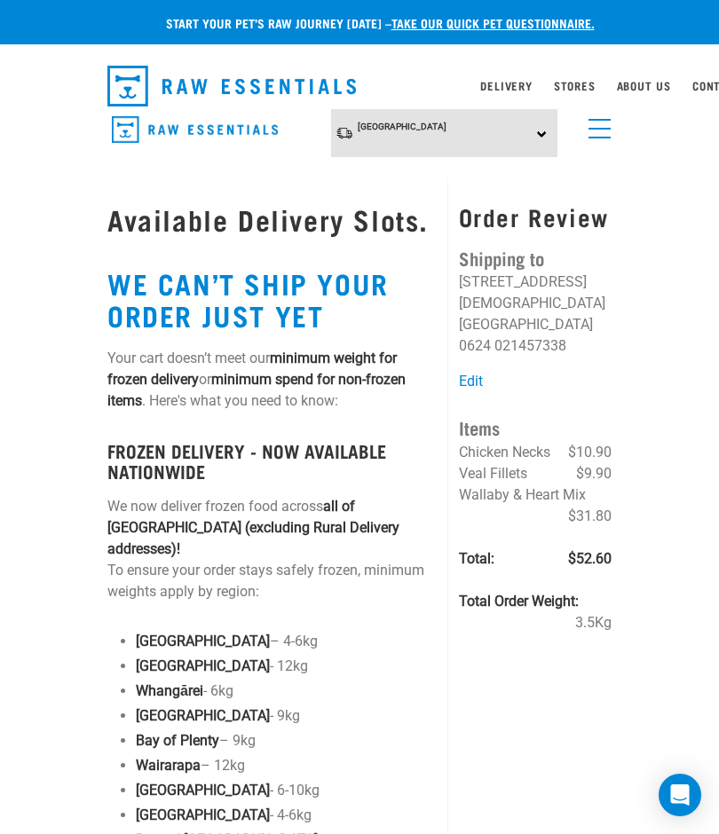
click at [593, 131] on link "menu" at bounding box center [595, 124] width 32 height 32
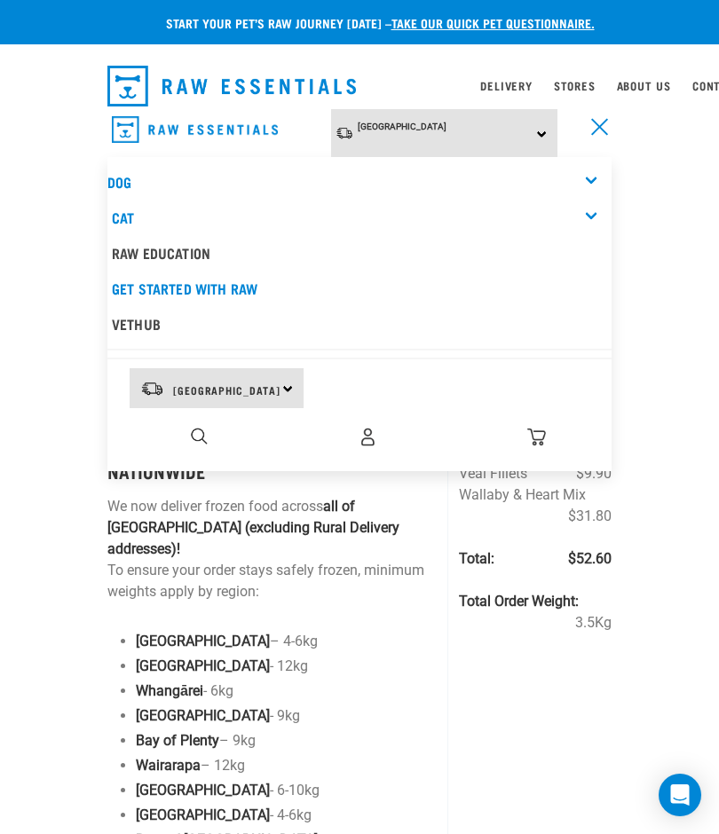
click at [34, 515] on div "Start your pet’s raw journey today – take our quick pet questionnaire. Delivery…" at bounding box center [359, 645] width 719 height 1291
click at [601, 133] on link "menu" at bounding box center [595, 124] width 32 height 32
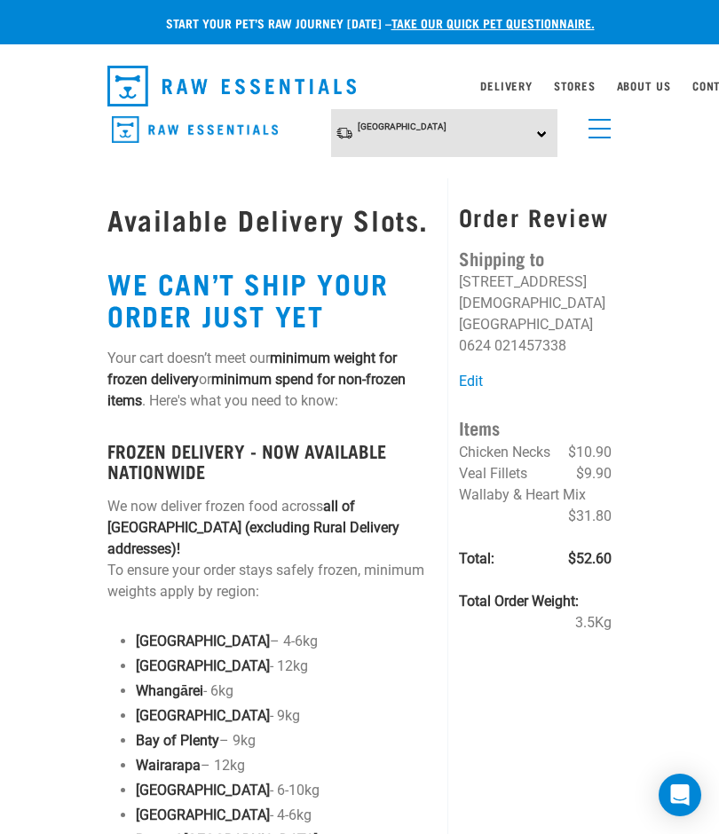
click at [515, 231] on h3 "Order Review" at bounding box center [535, 217] width 153 height 28
click at [476, 373] on link "Edit" at bounding box center [471, 381] width 24 height 17
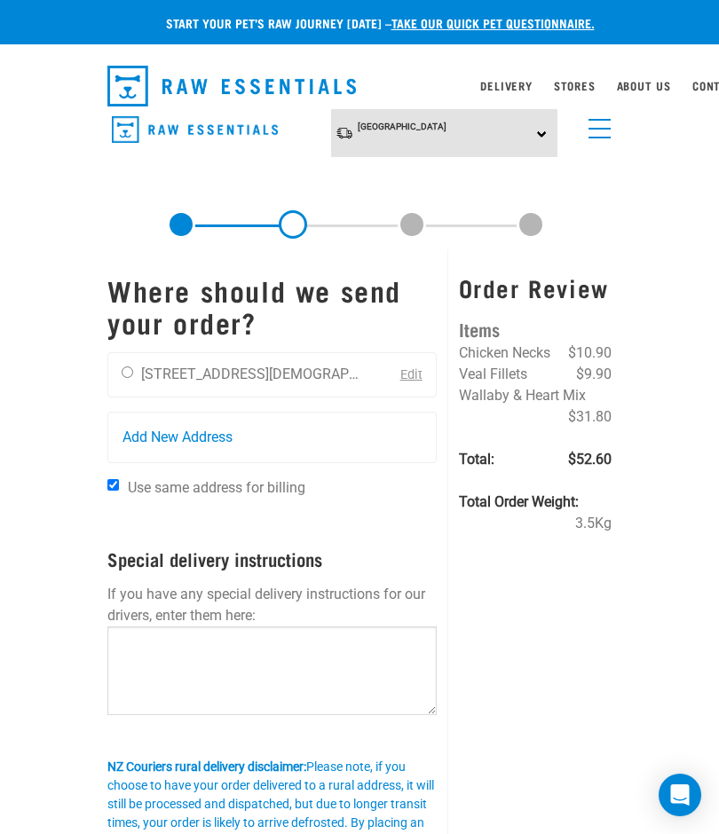
scroll to position [0, 30]
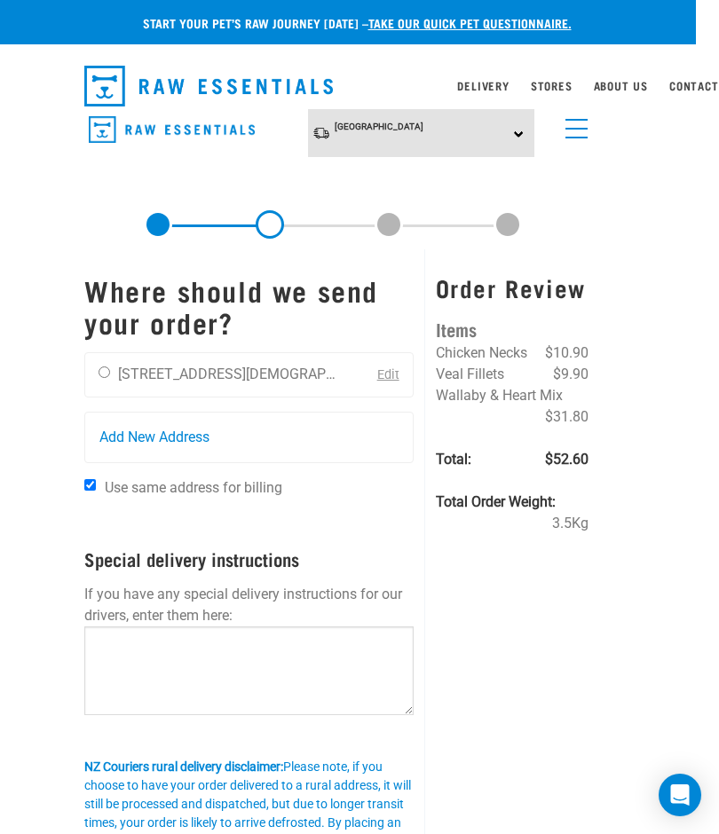
click at [570, 128] on span "menu" at bounding box center [576, 129] width 22 height 2
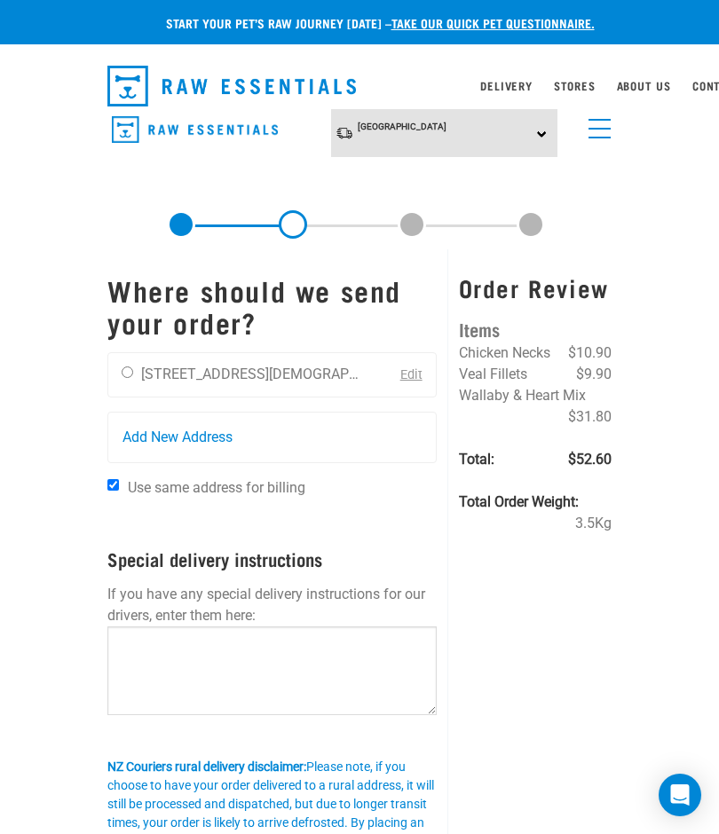
click at [599, 134] on link "menu" at bounding box center [595, 124] width 32 height 32
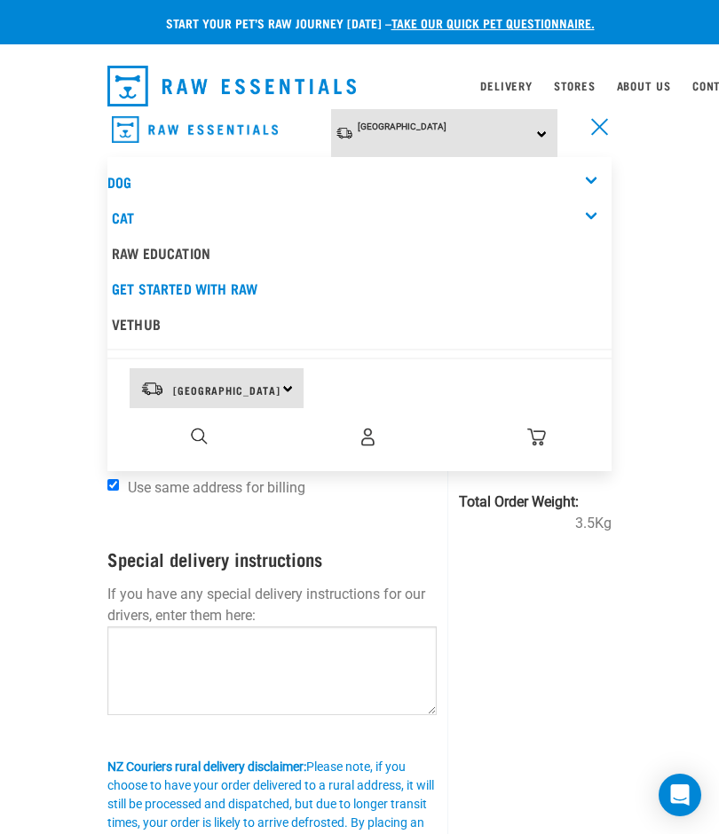
click at [127, 213] on link "Cat" at bounding box center [123, 217] width 22 height 8
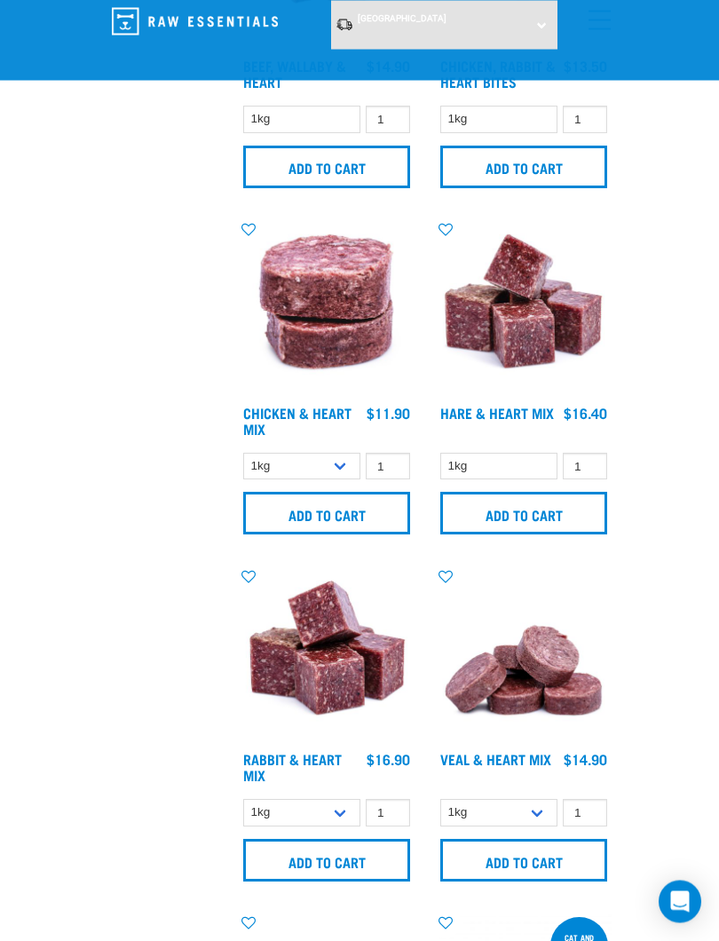
scroll to position [1642, 0]
click at [334, 833] on input "Add to cart" at bounding box center [326, 860] width 167 height 43
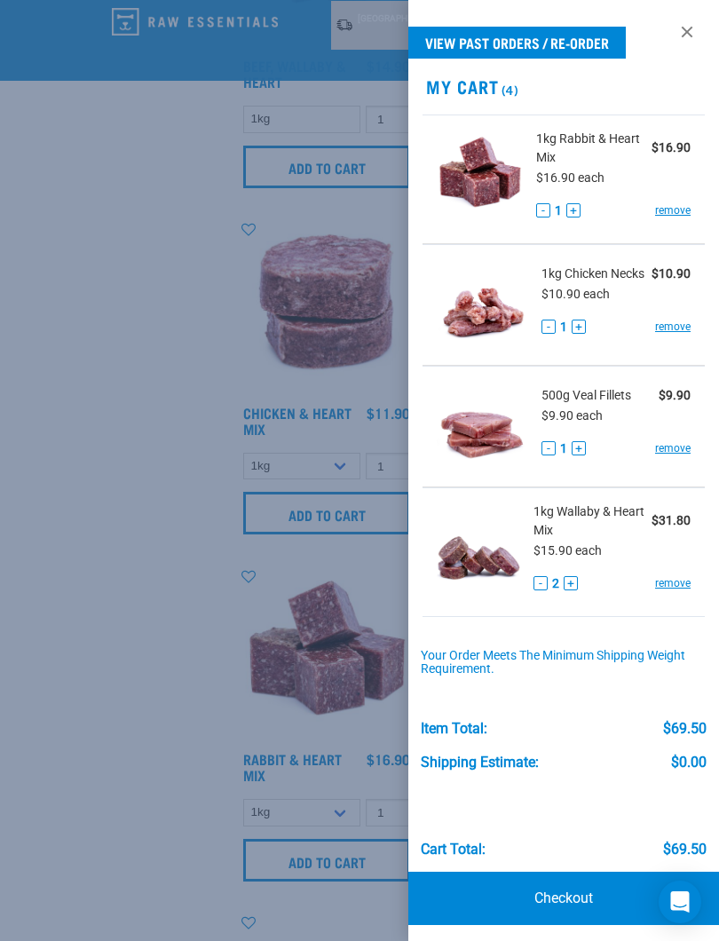
click at [587, 833] on link "Checkout" at bounding box center [563, 897] width 311 height 53
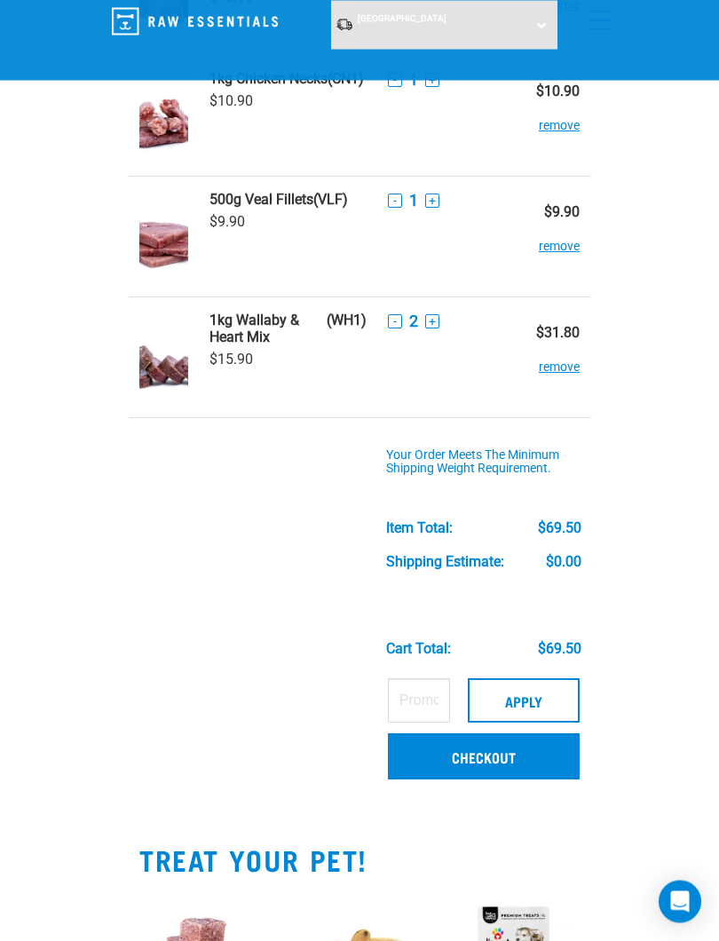
scroll to position [236, 0]
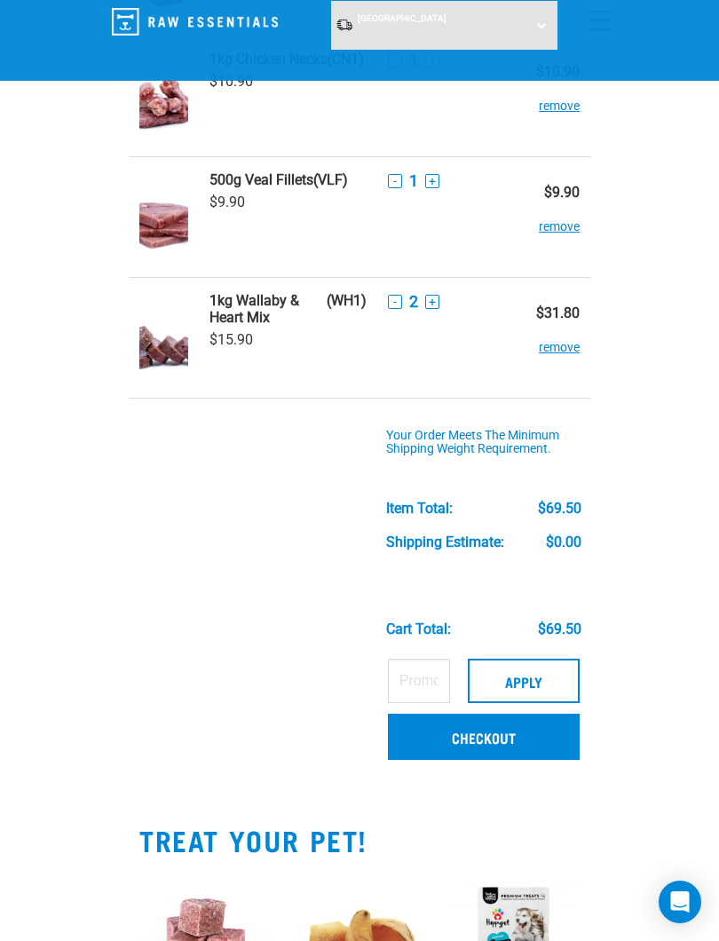
click at [543, 733] on link "Checkout" at bounding box center [484, 736] width 192 height 46
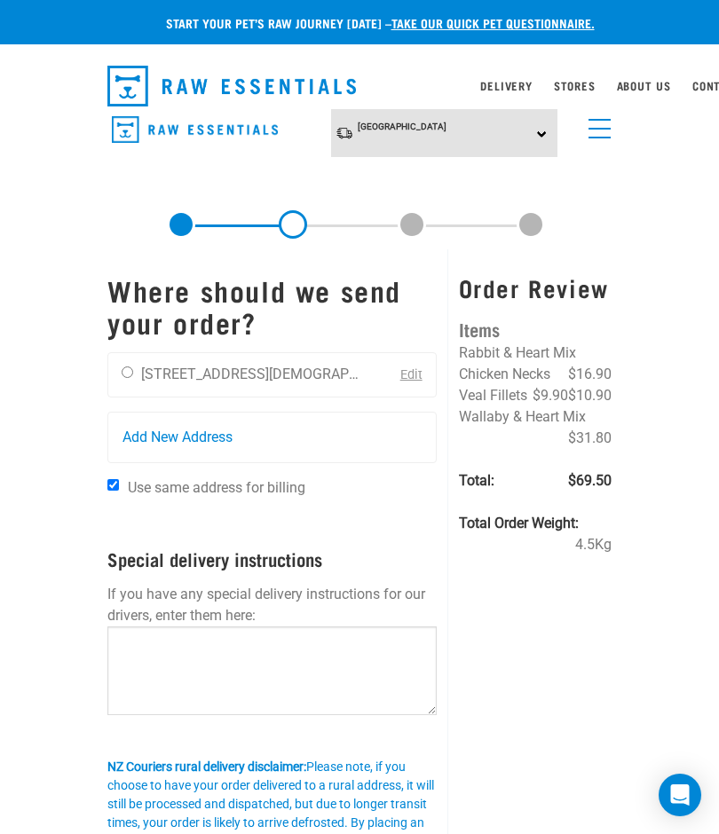
click at [133, 373] on input "radio" at bounding box center [128, 372] width 12 height 12
radio input "true"
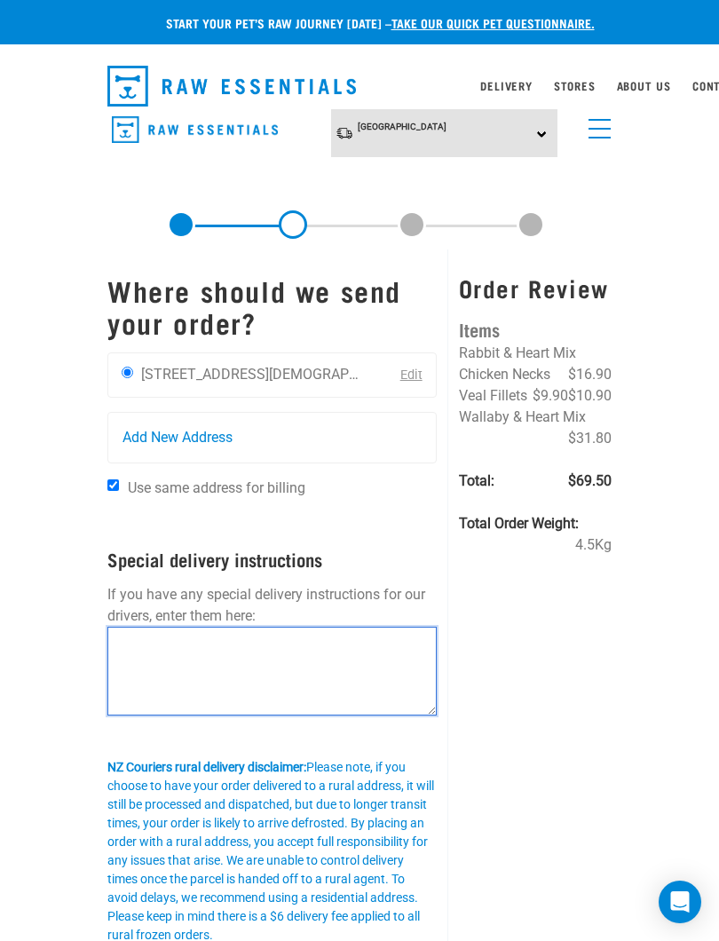
click at [150, 650] on textarea at bounding box center [271, 670] width 329 height 89
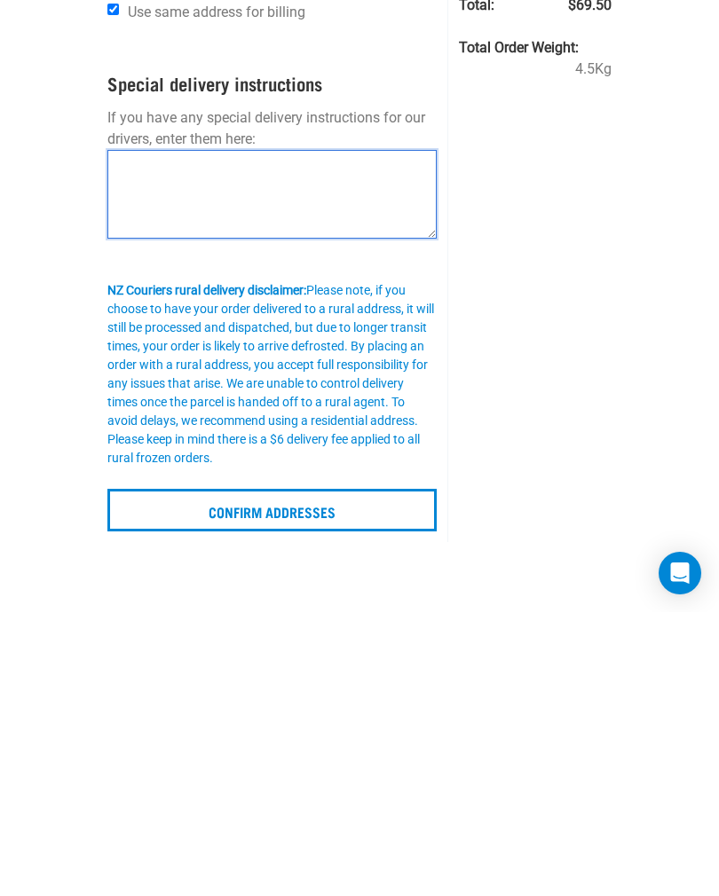
scroll to position [101, 0]
type textarea "Please leave by side of house"
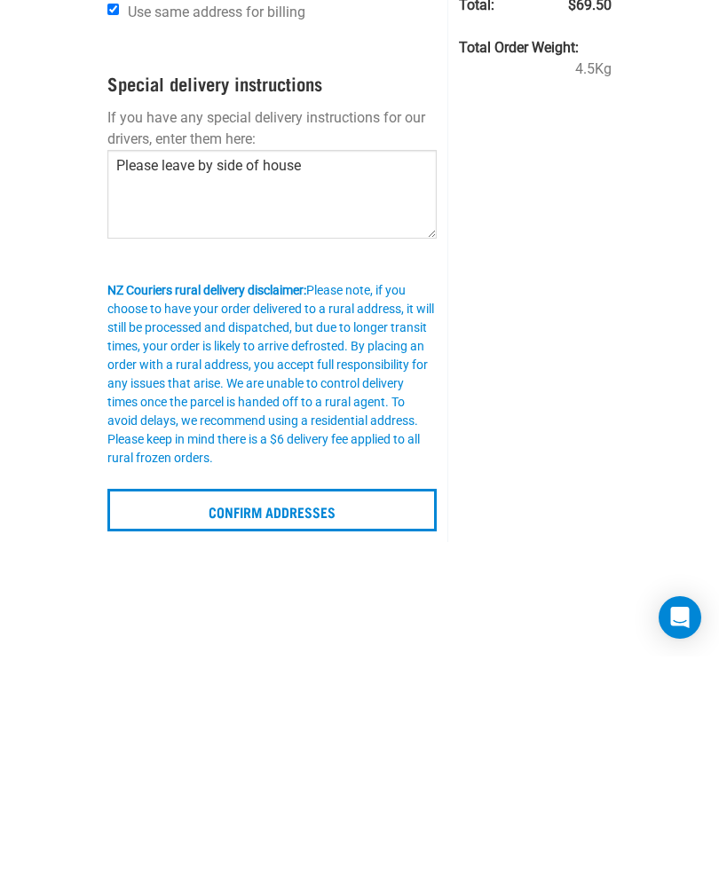
click at [566, 397] on div "Order Review Items Rabbit & Heart Mix $16.90 Chicken Necks $10.90 Veal Fillets …" at bounding box center [534, 396] width 175 height 769
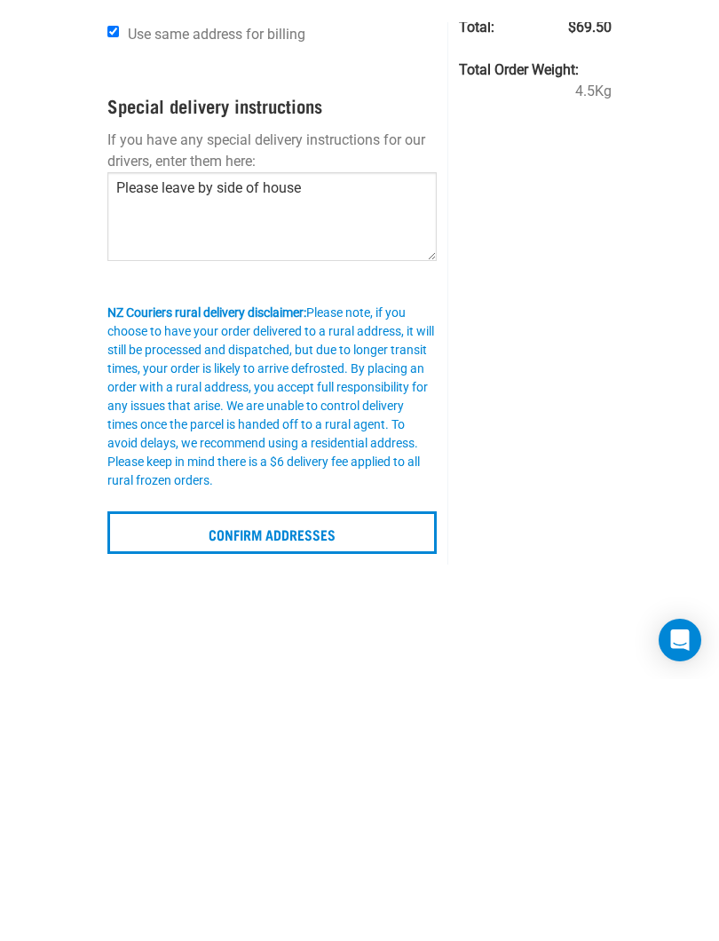
scroll to position [342, 0]
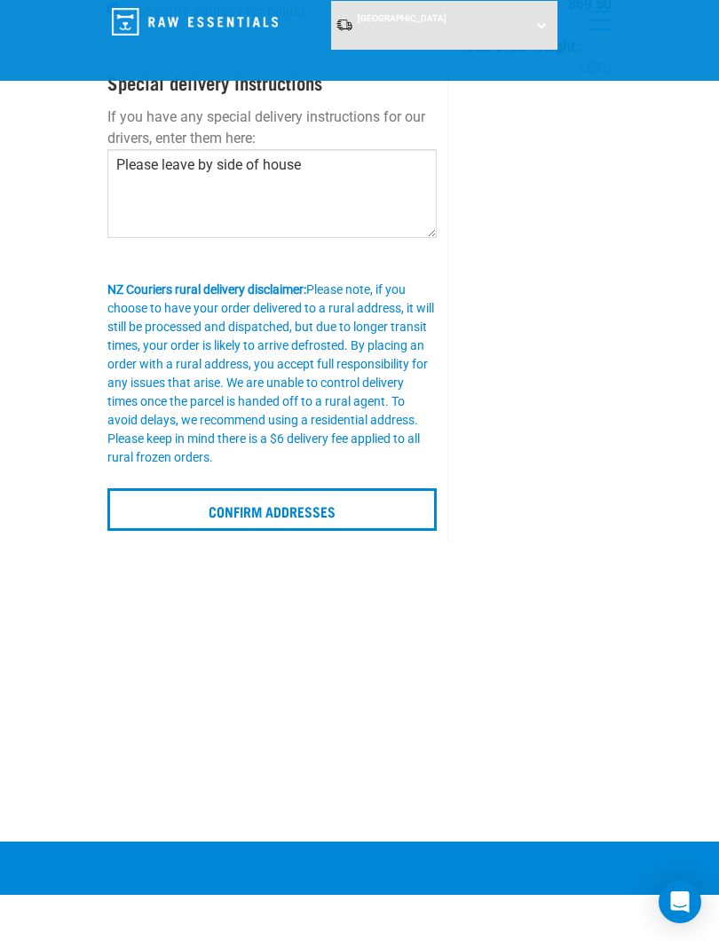
click at [379, 509] on input "Confirm addresses" at bounding box center [271, 509] width 329 height 43
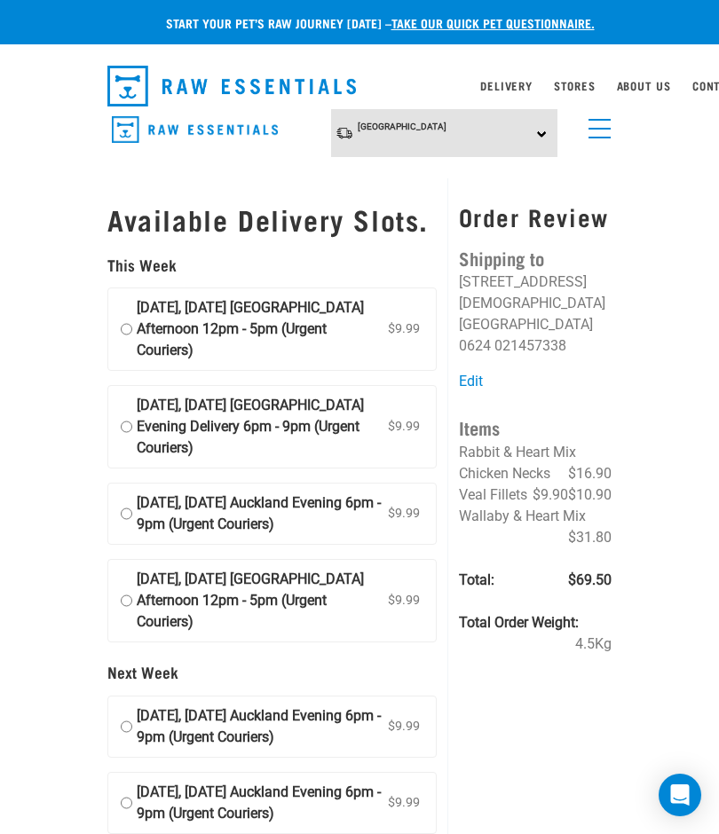
click at [128, 337] on input "[DATE], [DATE] [GEOGRAPHIC_DATA] Afternoon 12pm - 5pm (Urgent Couriers) $9.99" at bounding box center [127, 329] width 12 height 64
radio input "true"
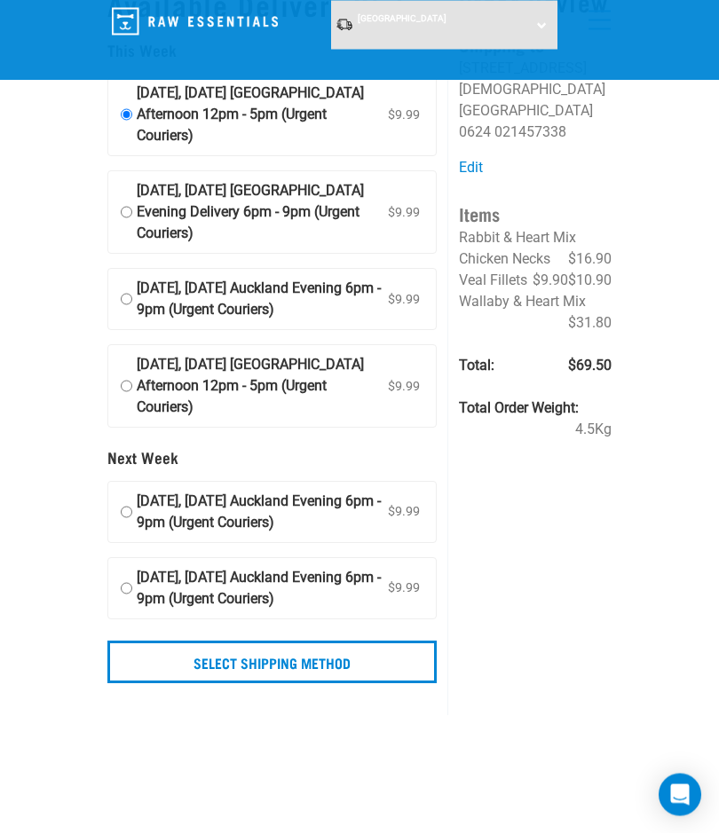
scroll to position [79, 0]
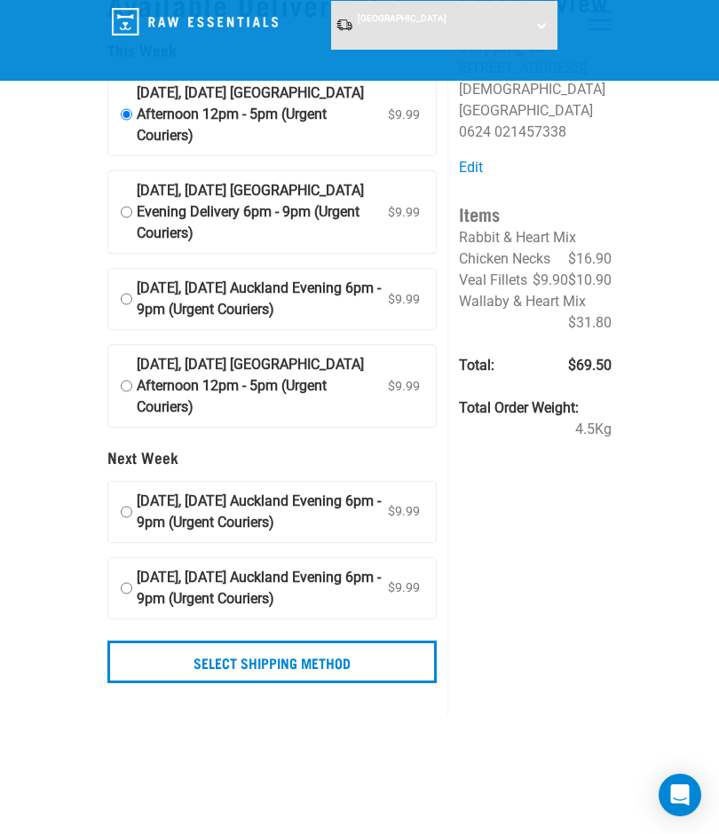
click at [390, 683] on input "Select Shipping Method" at bounding box center [271, 662] width 329 height 43
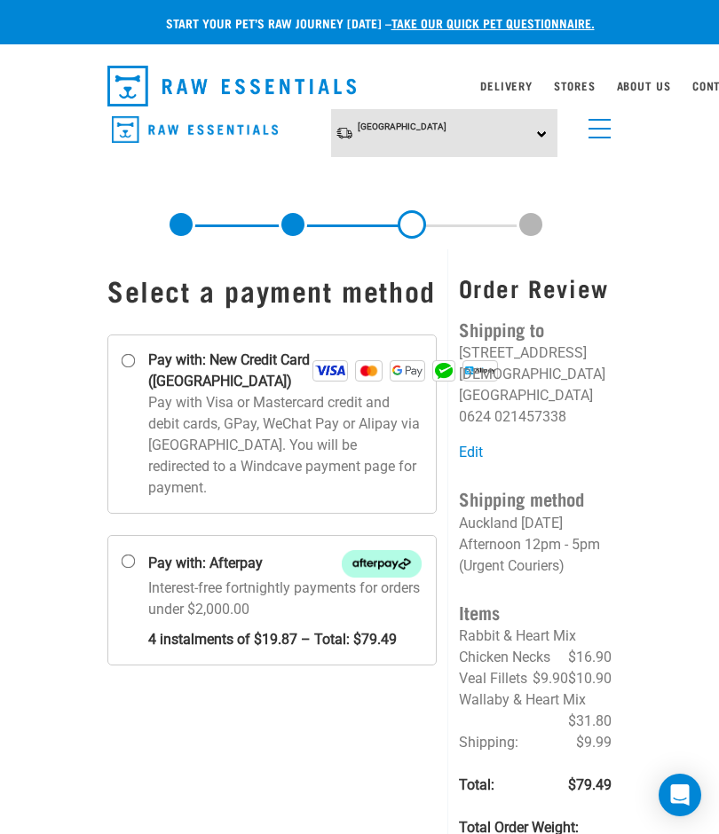
click at [133, 368] on input "Pay with: New Credit Card ([GEOGRAPHIC_DATA])" at bounding box center [129, 361] width 14 height 14
radio input "true"
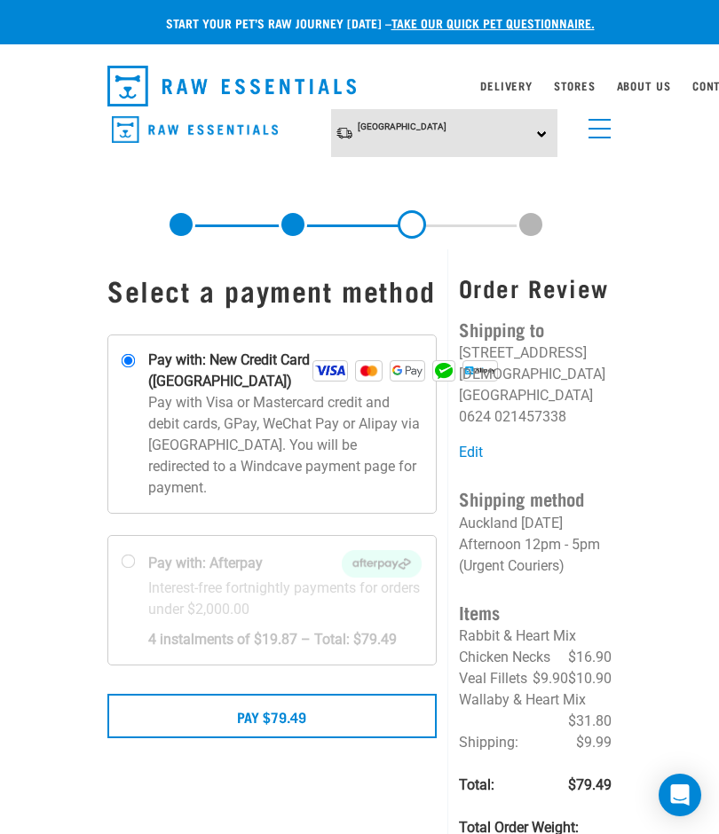
click at [374, 725] on button "Pay $79.49" at bounding box center [271, 716] width 329 height 44
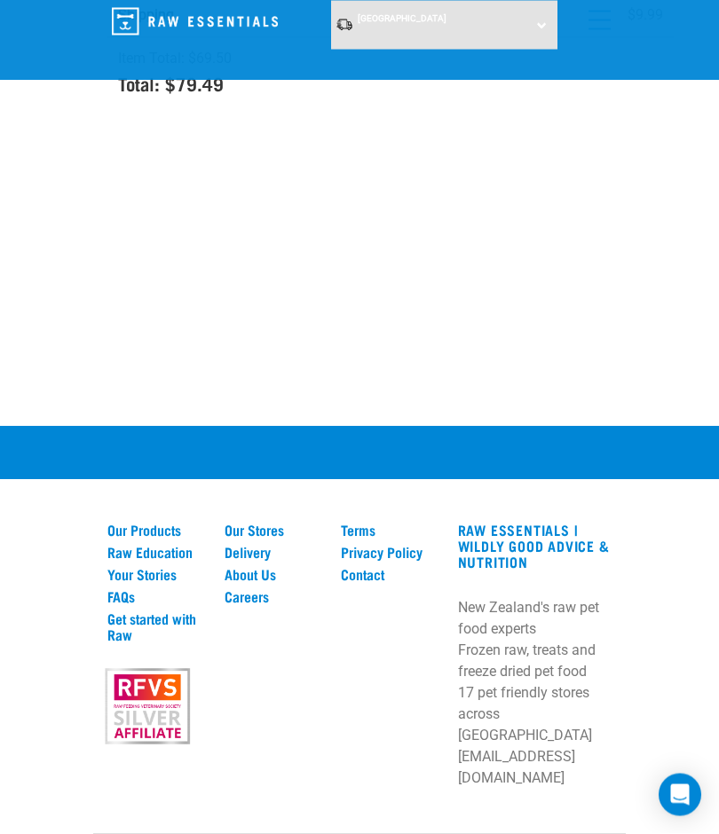
scroll to position [773, 0]
